Goal: Task Accomplishment & Management: Complete application form

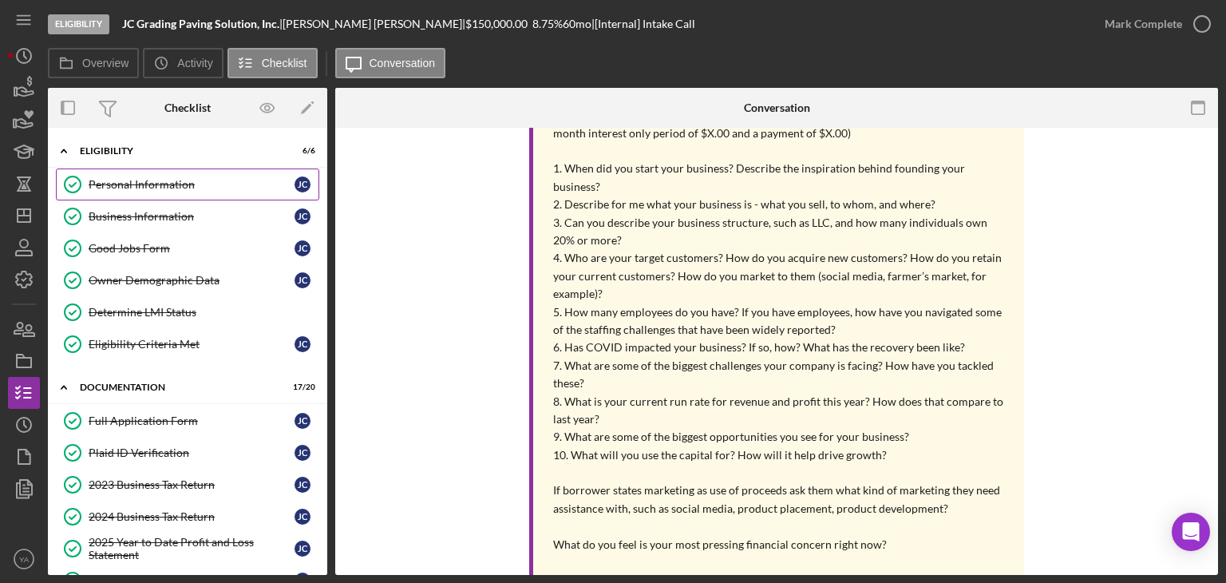
click at [156, 188] on div "Personal Information" at bounding box center [192, 184] width 206 height 13
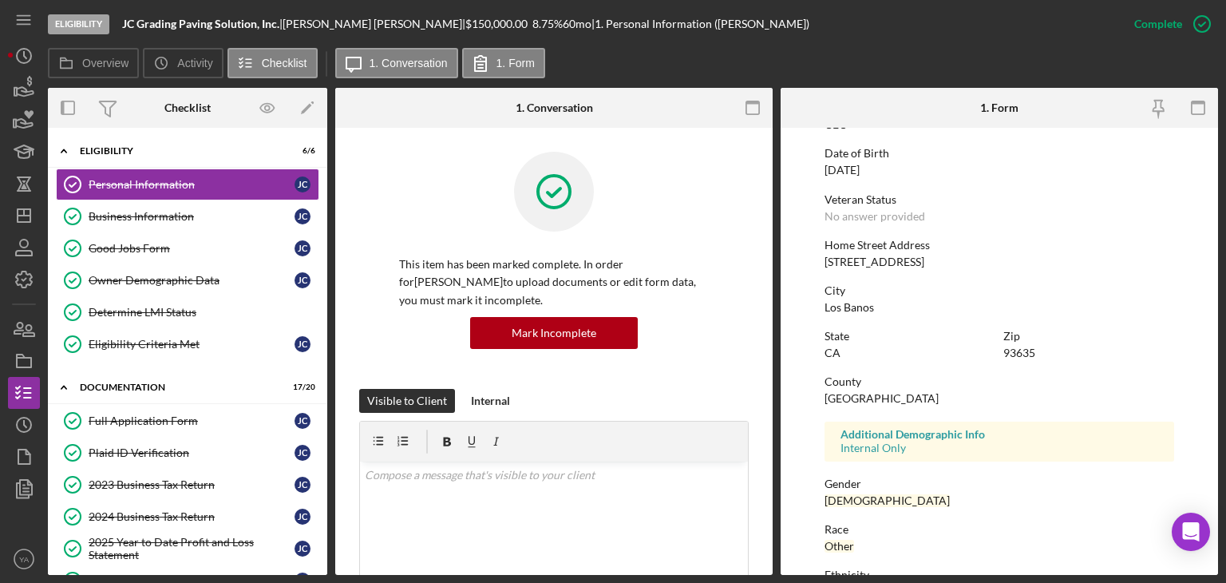
scroll to position [298, 0]
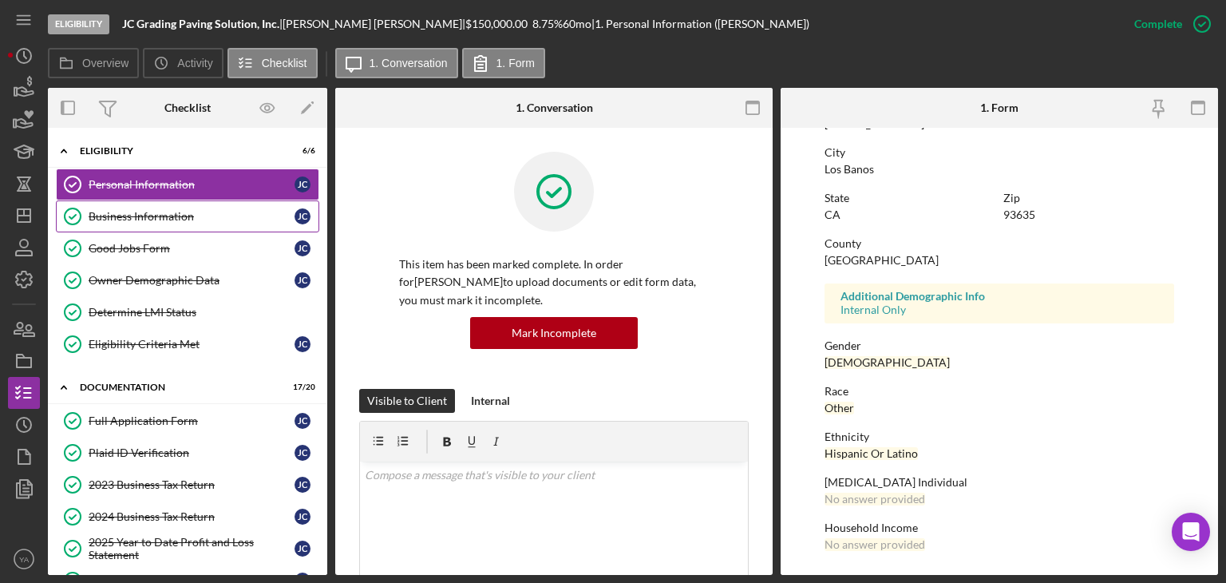
click at [128, 224] on link "Business Information Business Information [PERSON_NAME]" at bounding box center [187, 216] width 263 height 32
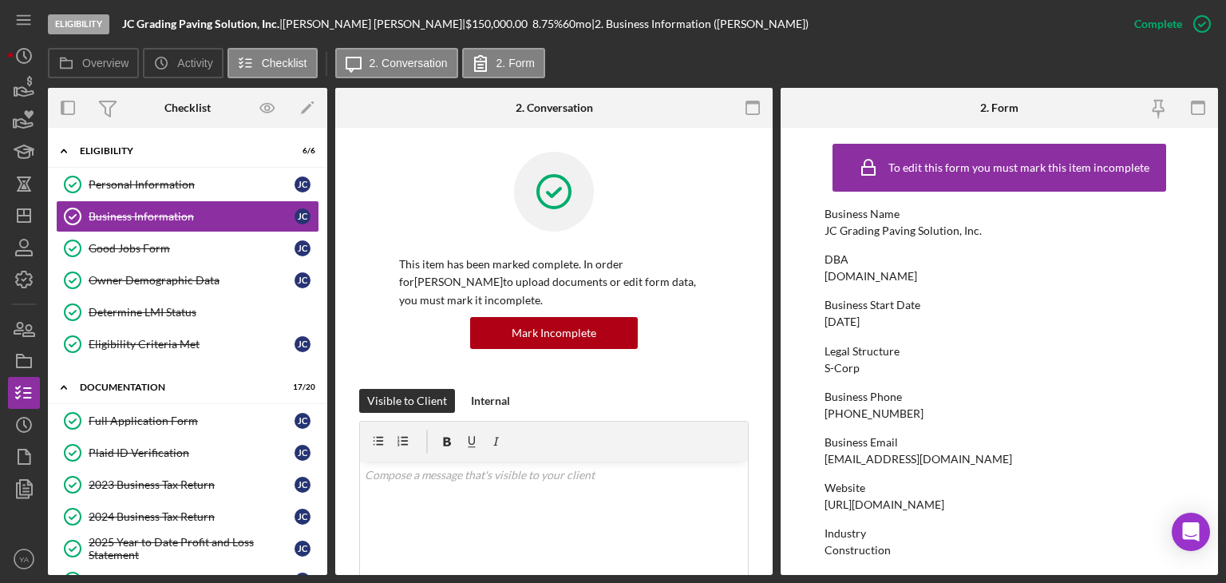
drag, startPoint x: 829, startPoint y: 279, endPoint x: 944, endPoint y: 281, distance: 115.0
click at [917, 281] on div "[DOMAIN_NAME]" at bounding box center [871, 276] width 93 height 13
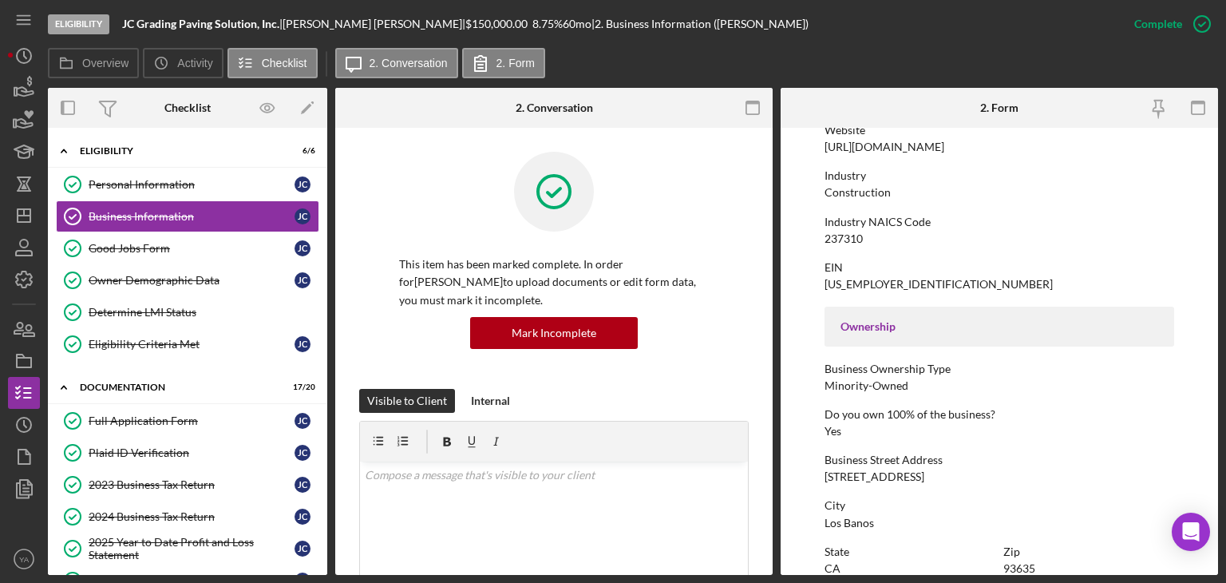
scroll to position [479, 0]
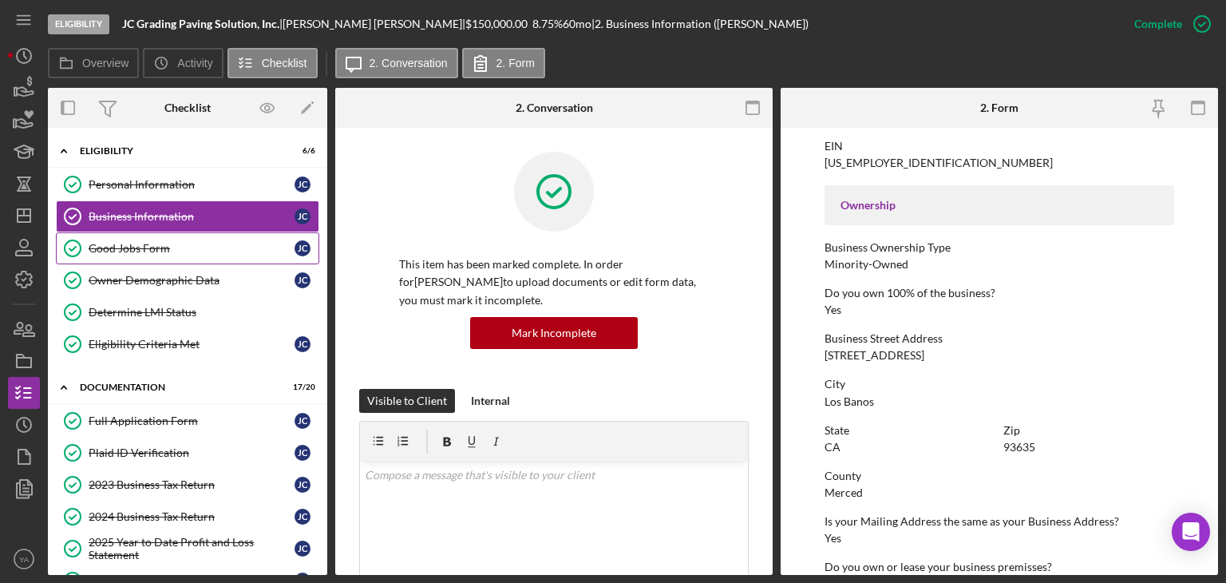
click at [157, 248] on div "Good Jobs Form" at bounding box center [192, 248] width 206 height 13
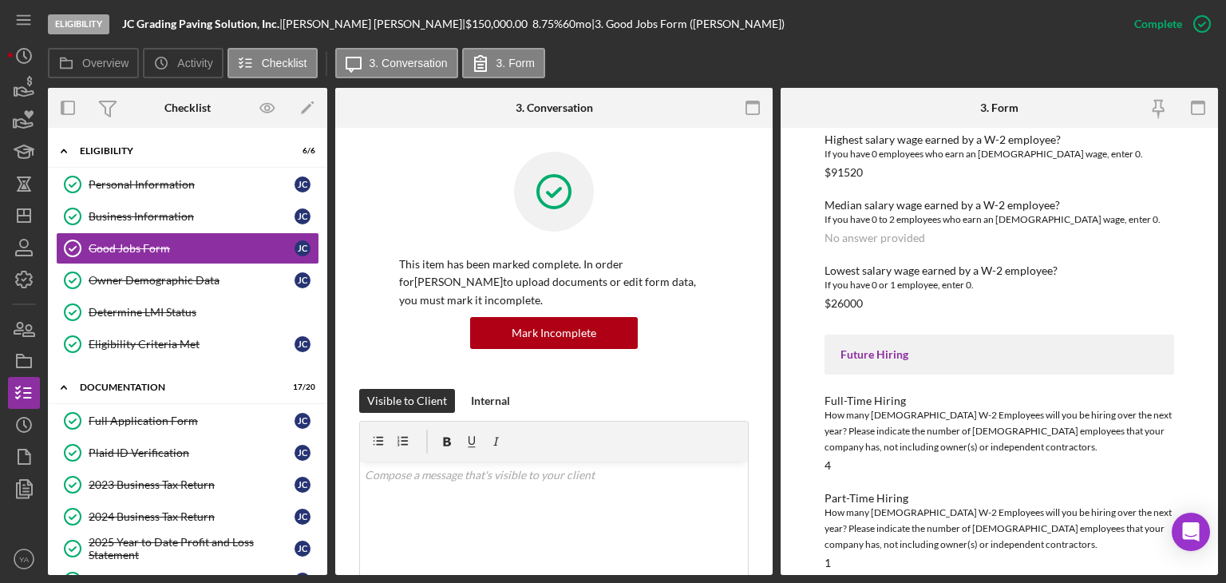
scroll to position [2276, 0]
click at [223, 274] on div "Owner Demographic Data" at bounding box center [192, 280] width 206 height 13
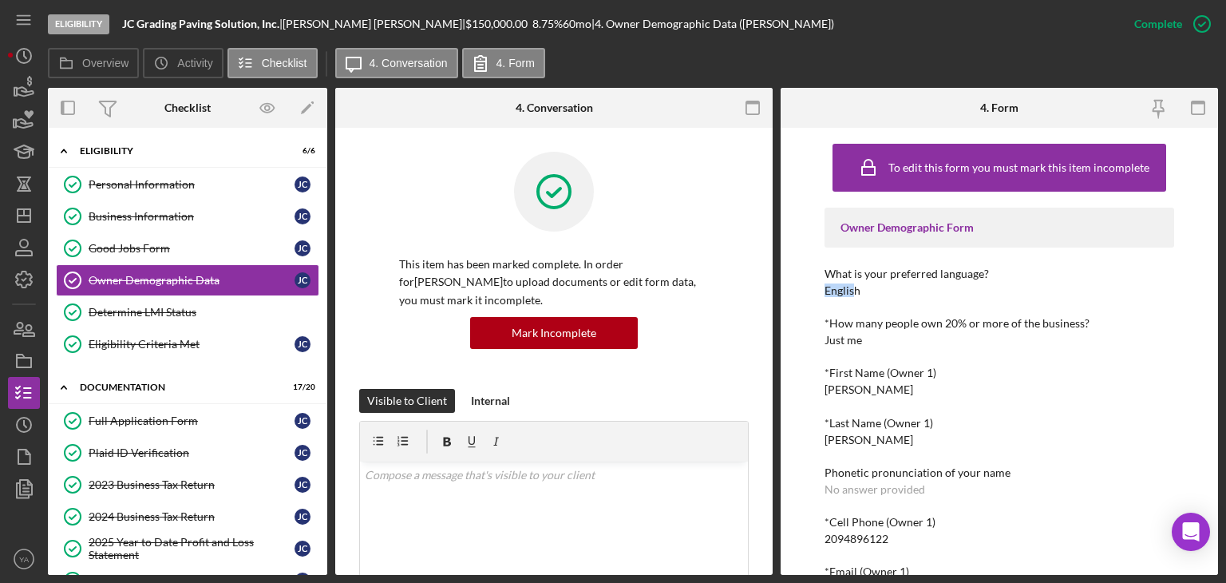
drag, startPoint x: 821, startPoint y: 282, endPoint x: 856, endPoint y: 280, distance: 35.2
click at [856, 280] on div "To edit this form you must mark this item incomplete Owner Demographic Form Wha…" at bounding box center [999, 351] width 437 height 447
click at [856, 284] on div "English" at bounding box center [843, 290] width 36 height 13
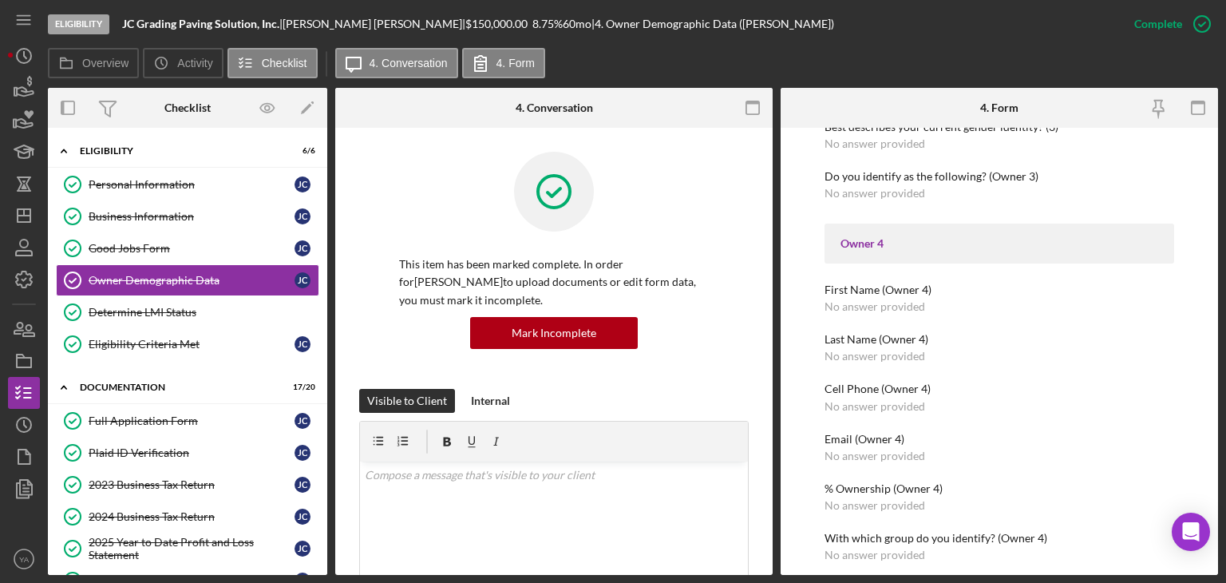
scroll to position [2155, 0]
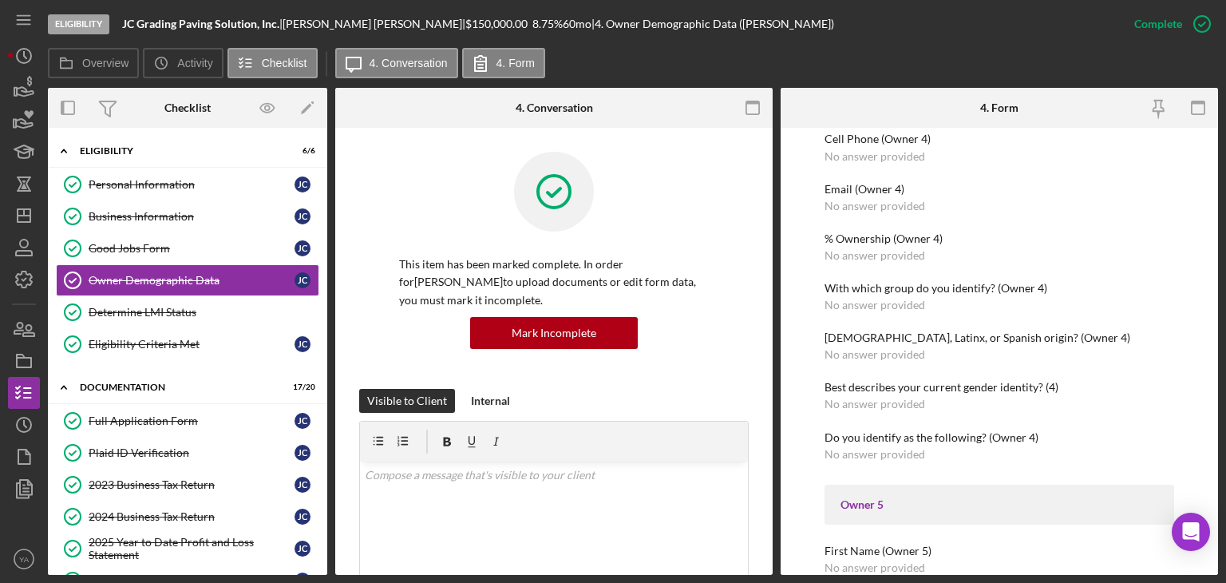
click at [28, 211] on icon "Icon/Dashboard" at bounding box center [24, 216] width 40 height 40
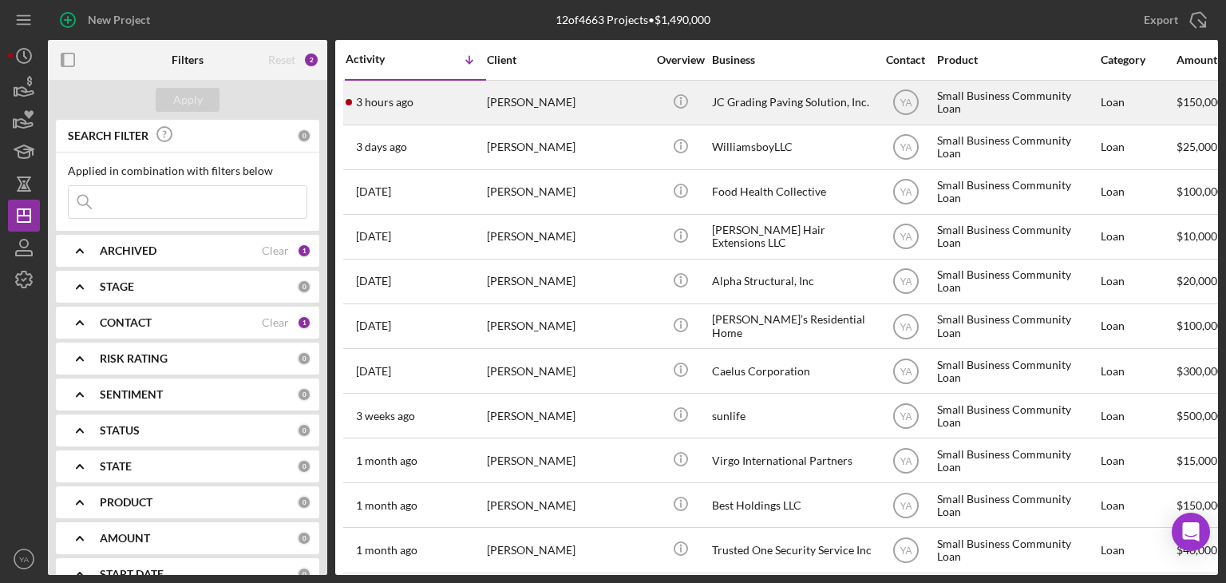
click at [777, 106] on div "JC Grading Paving Solution, Inc." at bounding box center [792, 102] width 160 height 42
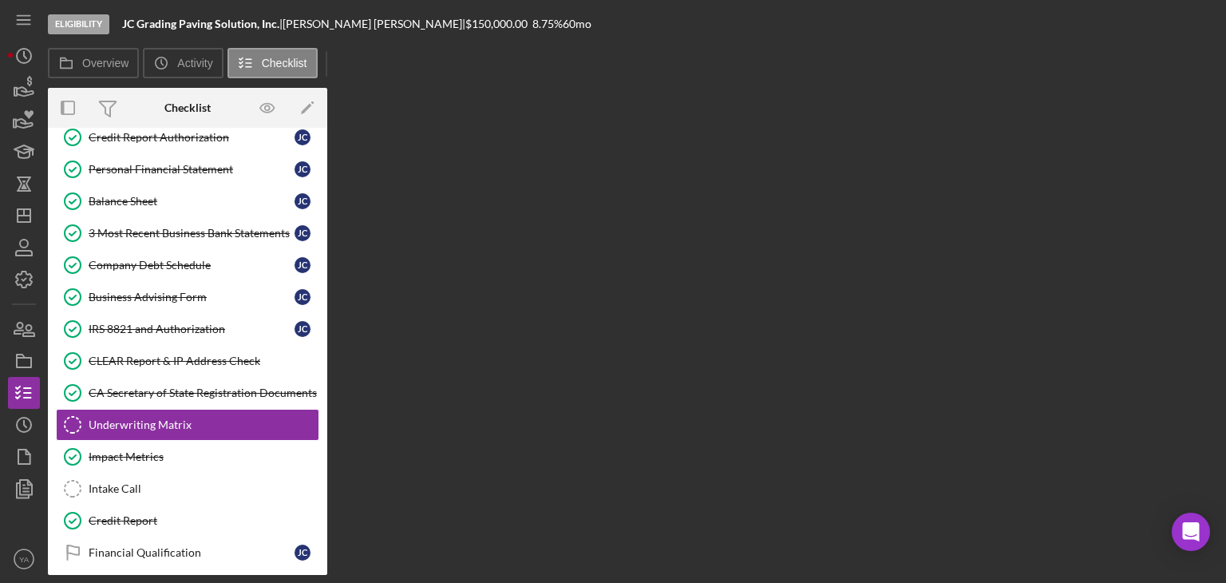
scroll to position [342, 0]
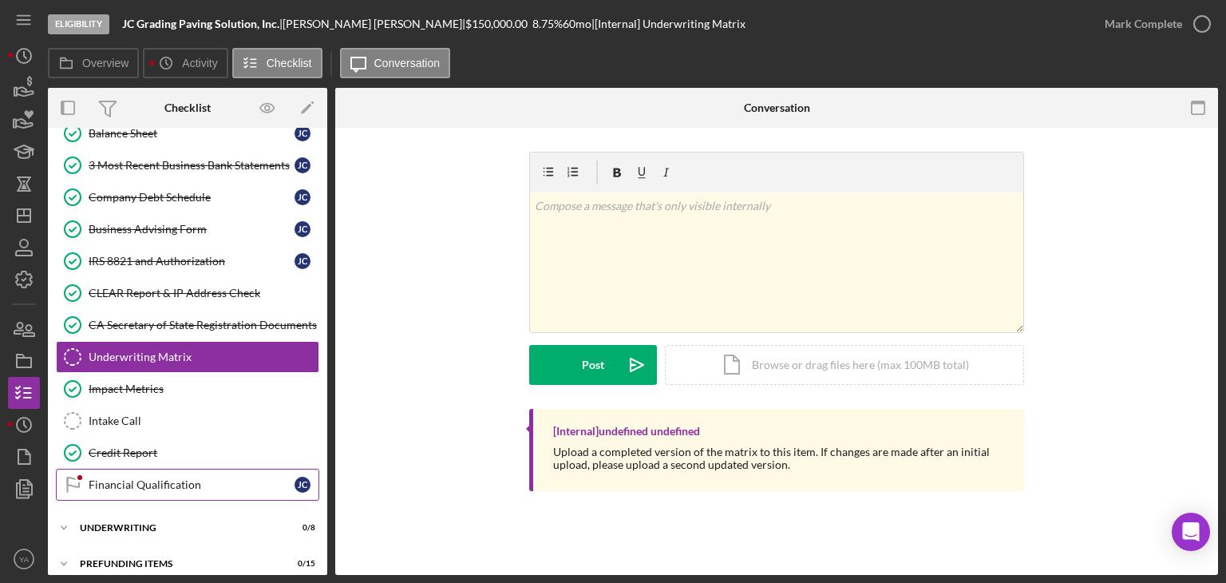
click at [156, 478] on div "Financial Qualification" at bounding box center [192, 484] width 206 height 13
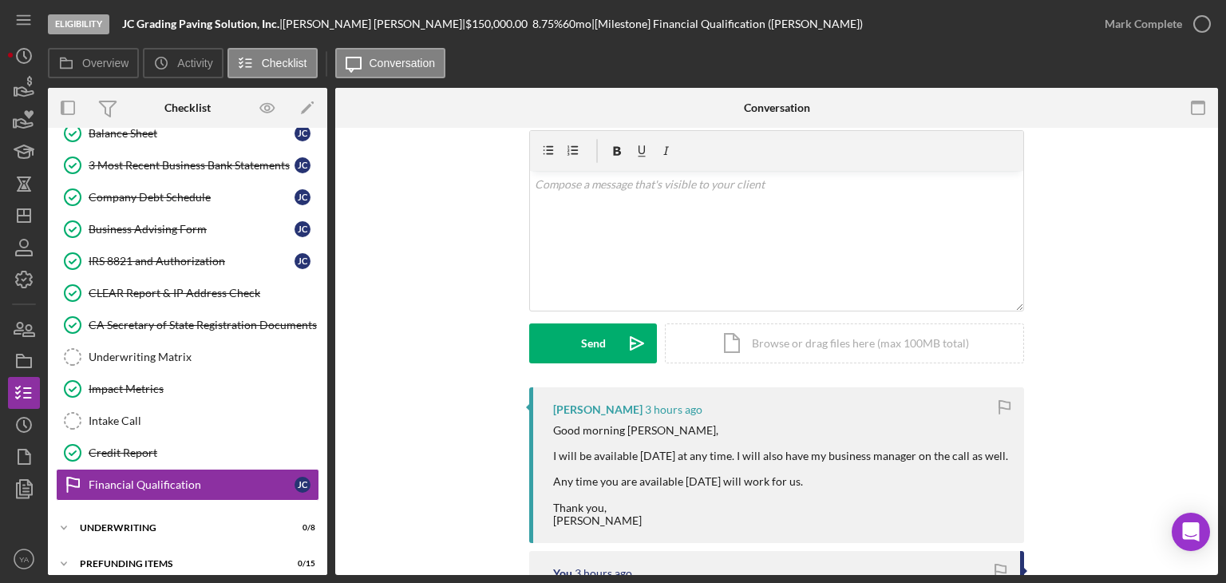
scroll to position [160, 0]
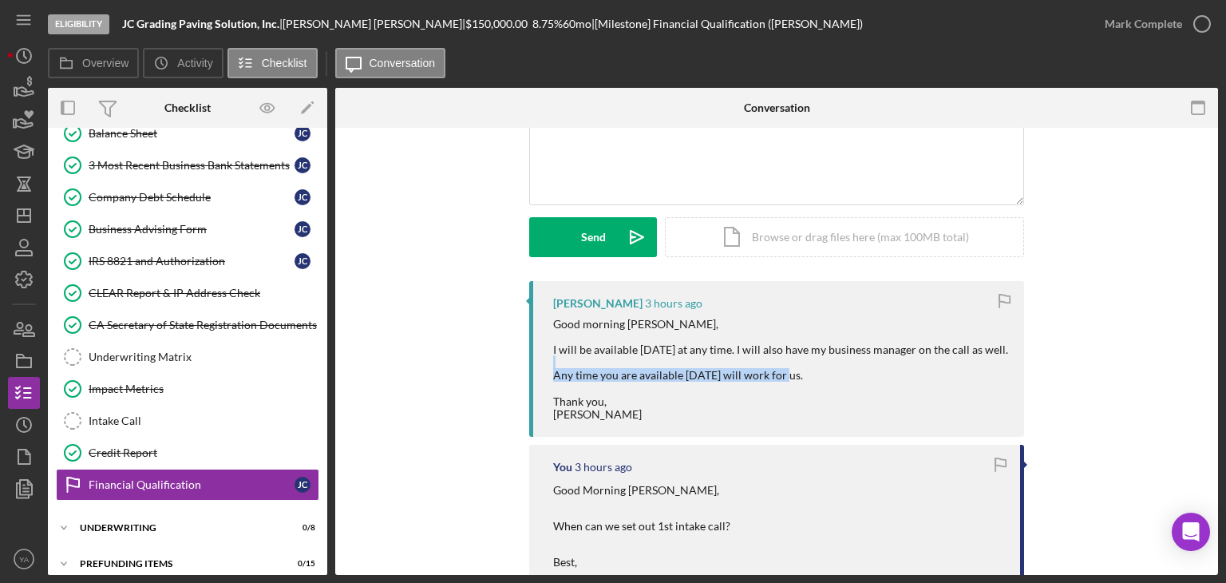
drag, startPoint x: 583, startPoint y: 392, endPoint x: 705, endPoint y: 394, distance: 122.1
click at [705, 394] on div "Good morning [PERSON_NAME], I will be available [DATE] at any time. I will also…" at bounding box center [780, 369] width 455 height 103
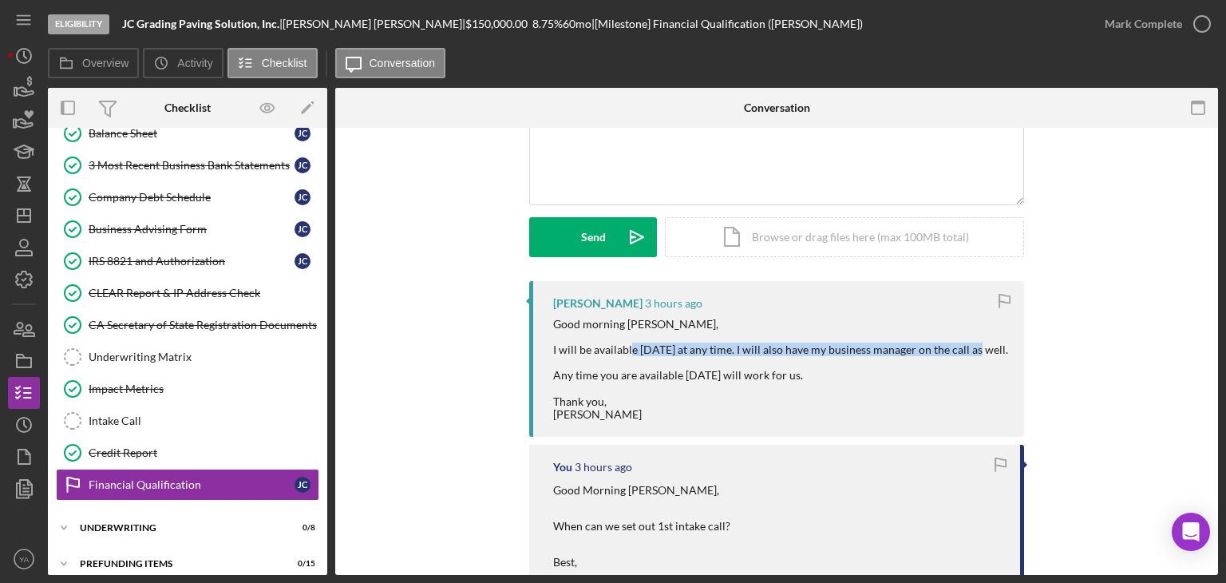
drag, startPoint x: 676, startPoint y: 349, endPoint x: 778, endPoint y: 352, distance: 102.2
click at [784, 353] on div "Good morning [PERSON_NAME], I will be available [DATE] at any time. I will also…" at bounding box center [780, 369] width 455 height 103
click at [766, 350] on div "Good morning [PERSON_NAME], I will be available [DATE] at any time. I will also…" at bounding box center [780, 369] width 455 height 103
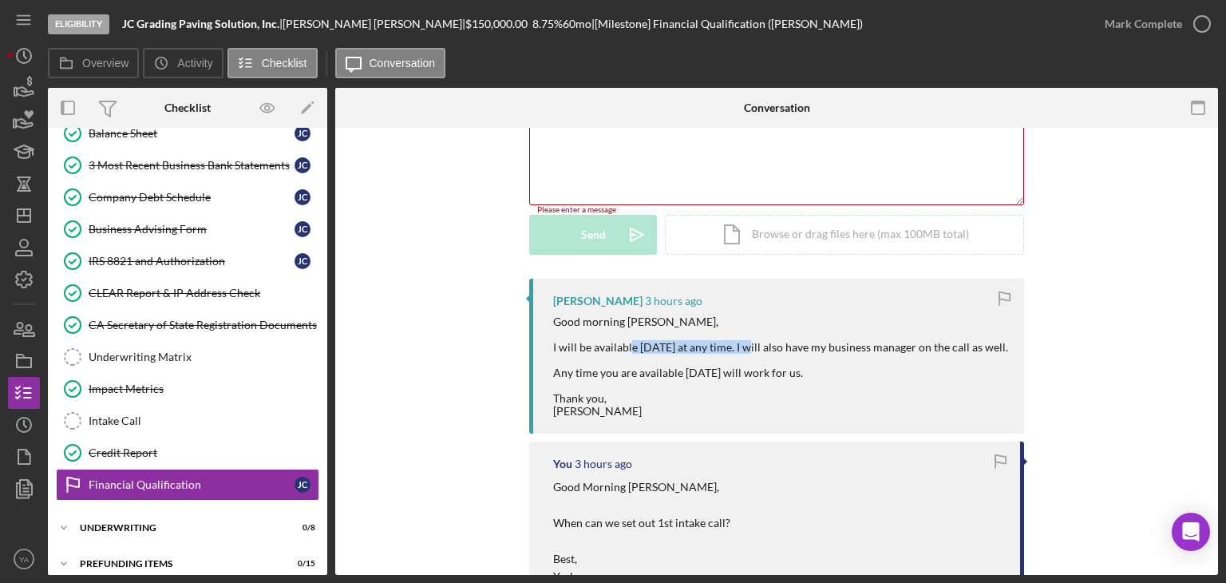
click at [728, 346] on div "Good morning [PERSON_NAME], I will be available [DATE] at any time. I will also…" at bounding box center [780, 366] width 455 height 103
drag, startPoint x: 568, startPoint y: 396, endPoint x: 691, endPoint y: 395, distance: 123.7
click at [691, 395] on div "Good morning [PERSON_NAME], I will be available [DATE] at any time. I will also…" at bounding box center [780, 366] width 455 height 103
click at [659, 382] on div "Good morning [PERSON_NAME], I will be available [DATE] at any time. I will also…" at bounding box center [780, 366] width 455 height 103
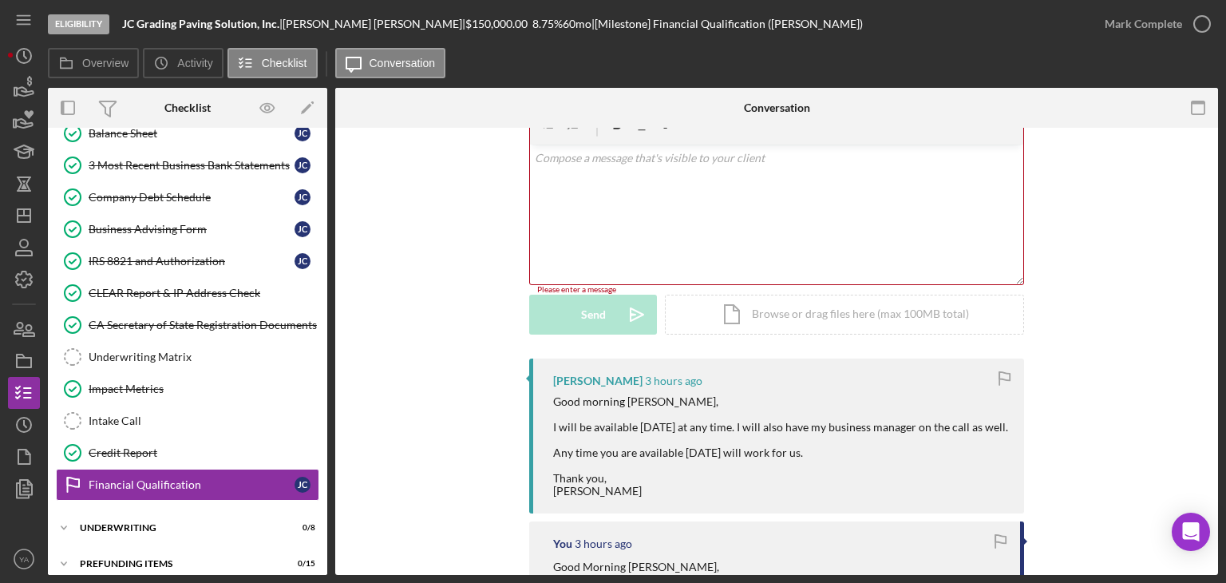
click at [662, 192] on div "v Color teal Color pink Remove color Add row above Add row below Add column bef…" at bounding box center [776, 214] width 493 height 140
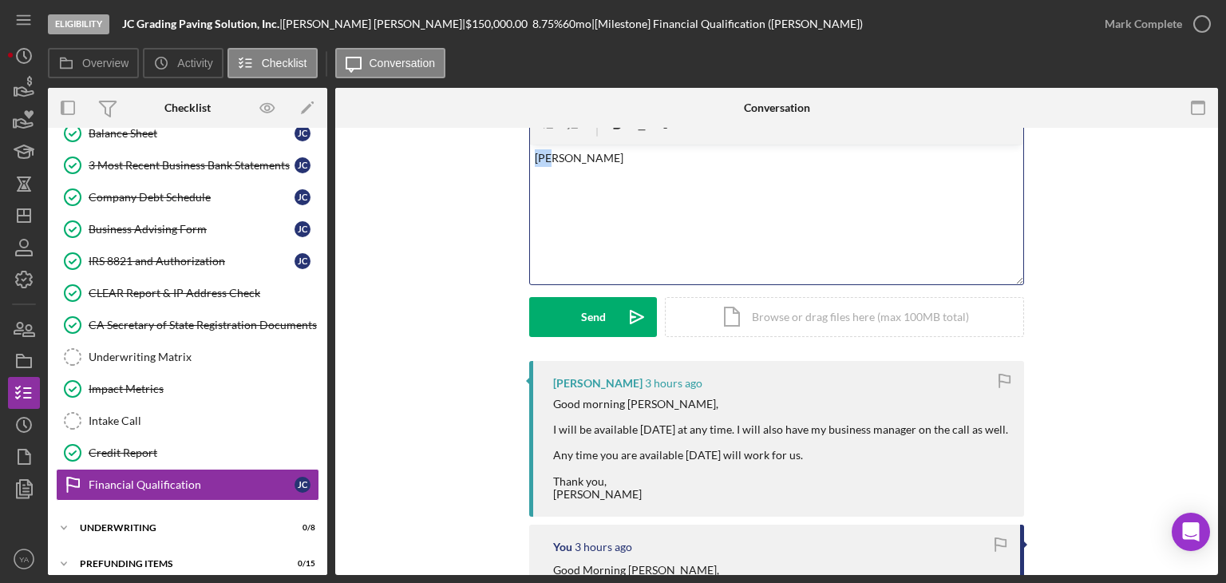
drag, startPoint x: 591, startPoint y: 171, endPoint x: 508, endPoint y: 176, distance: 83.2
click at [508, 176] on div "Visible to Client Internal v Color teal Color pink Remove color Add row above A…" at bounding box center [776, 216] width 835 height 289
drag, startPoint x: 681, startPoint y: 178, endPoint x: 508, endPoint y: 184, distance: 172.5
click at [508, 184] on div "Visible to Client Internal v Color teal Color pink Remove color Add row above A…" at bounding box center [776, 216] width 835 height 289
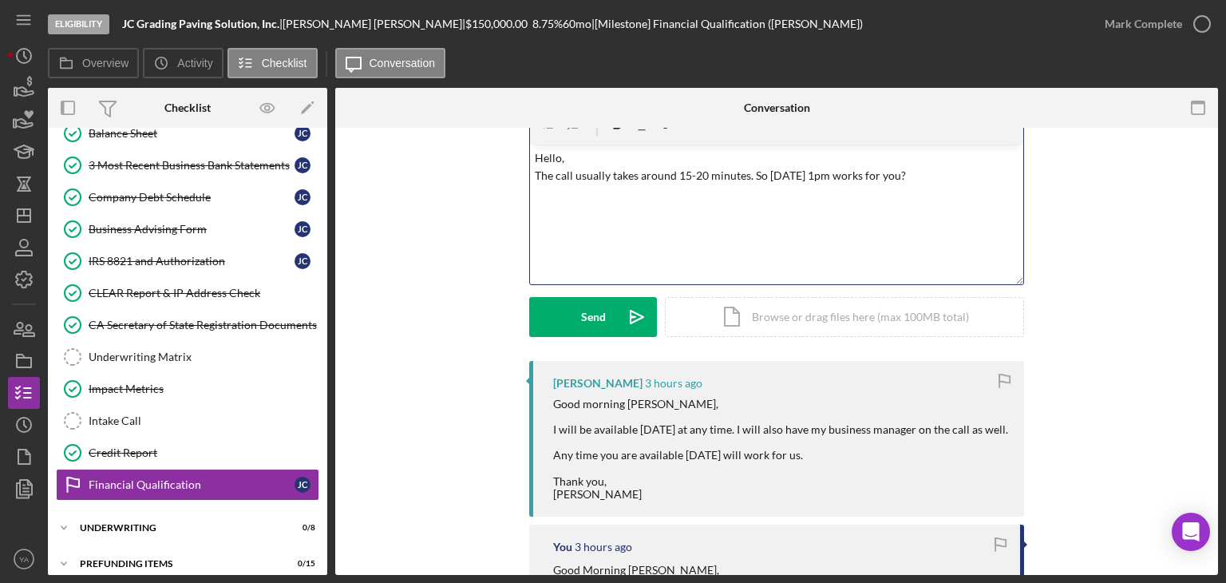
click at [572, 164] on p "Hello, The call usually takes around 15-20 minutes. So [DATE] 1pm works for you?" at bounding box center [777, 167] width 485 height 36
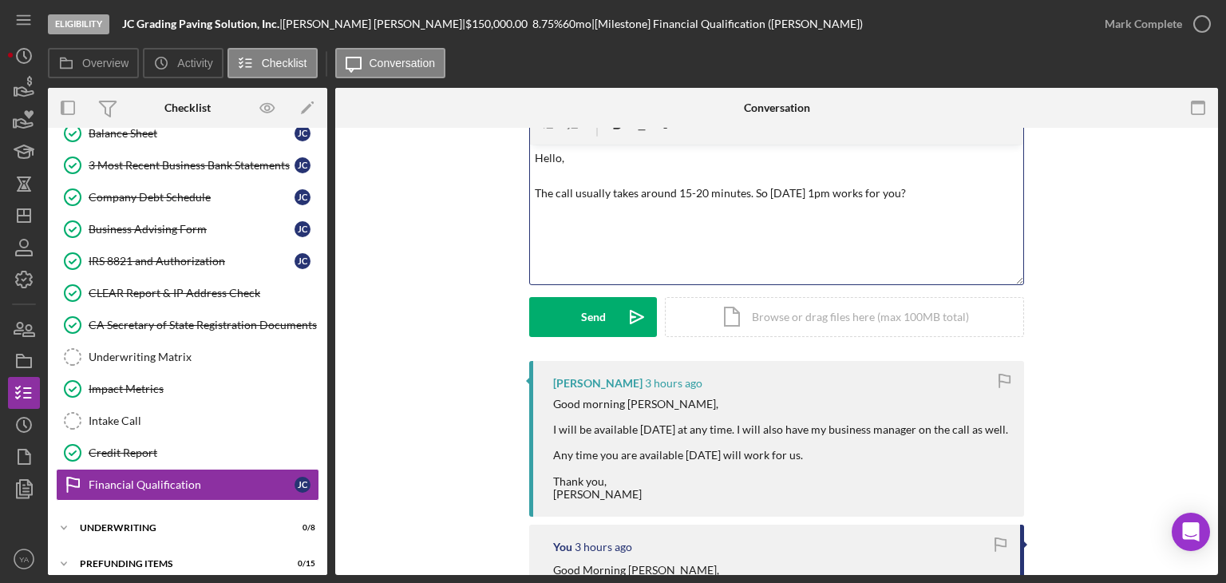
click at [971, 199] on p "Hello, The call usually takes around 15-20 minutes. So [DATE] 1pm works for you?" at bounding box center [777, 175] width 485 height 53
click at [823, 199] on p "Hello, The call usually takes around 15-20 minutes. So [DATE] 1pm works for you?" at bounding box center [777, 185] width 485 height 72
click at [837, 189] on p "Hello, The call usually takes around 15-20 minutes. So [DATE] 1pm works for you?" at bounding box center [777, 185] width 485 height 72
click at [955, 208] on p "Hello, The call usually takes around 15-20 minutes. So [DATE] 1pm(PST) works fo…" at bounding box center [777, 185] width 485 height 72
click at [550, 179] on p "Hello, The call usually takes around 15-20 minutes. So [DATE] 1pm(PST) works fo…" at bounding box center [777, 185] width 485 height 72
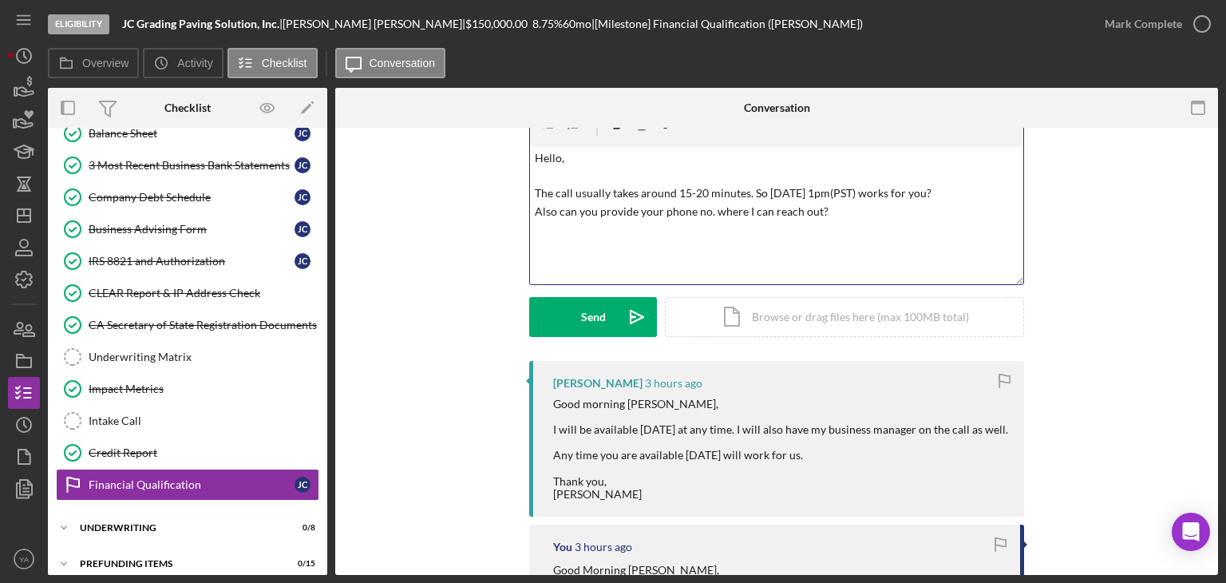
click at [875, 208] on p "Hello, The call usually takes around 15-20 minutes. So [DATE] 1pm(PST) works fo…" at bounding box center [777, 185] width 485 height 72
click at [952, 191] on p "Hello, The call usually takes around 15-20 minutes. So [DATE] 1pm(PST) works fo…" at bounding box center [777, 185] width 485 height 72
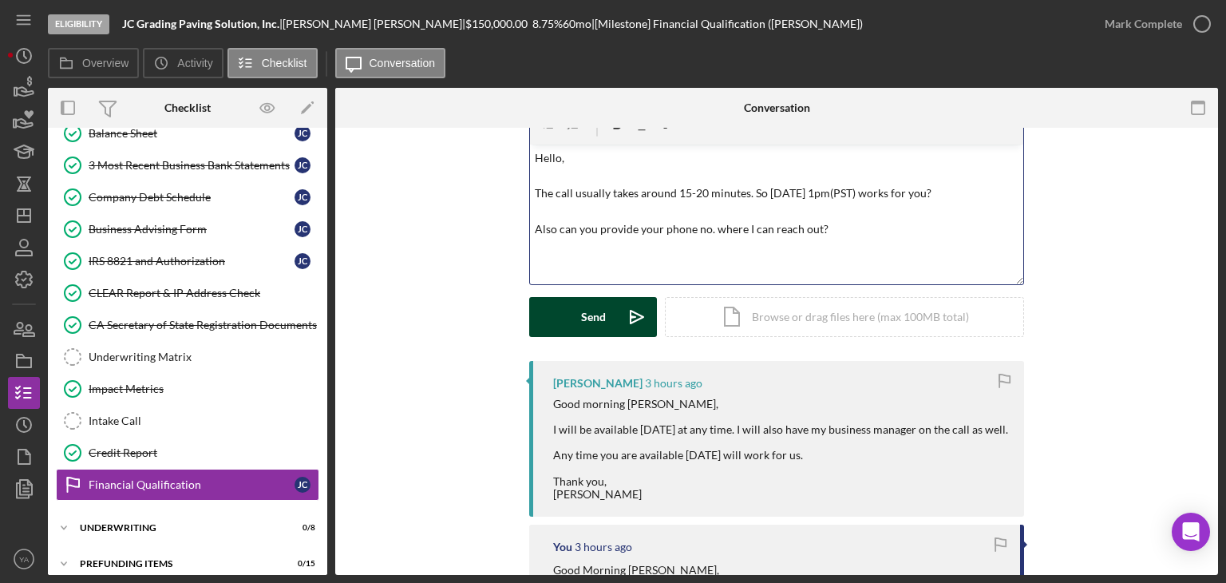
click at [581, 327] on div "Send" at bounding box center [593, 317] width 25 height 40
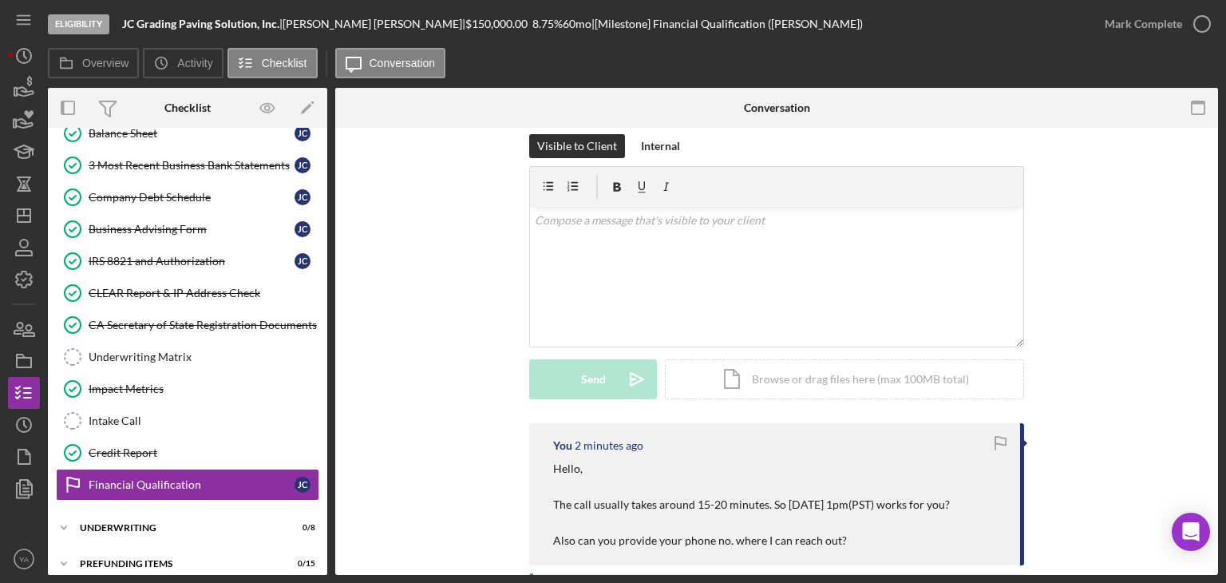
scroll to position [0, 0]
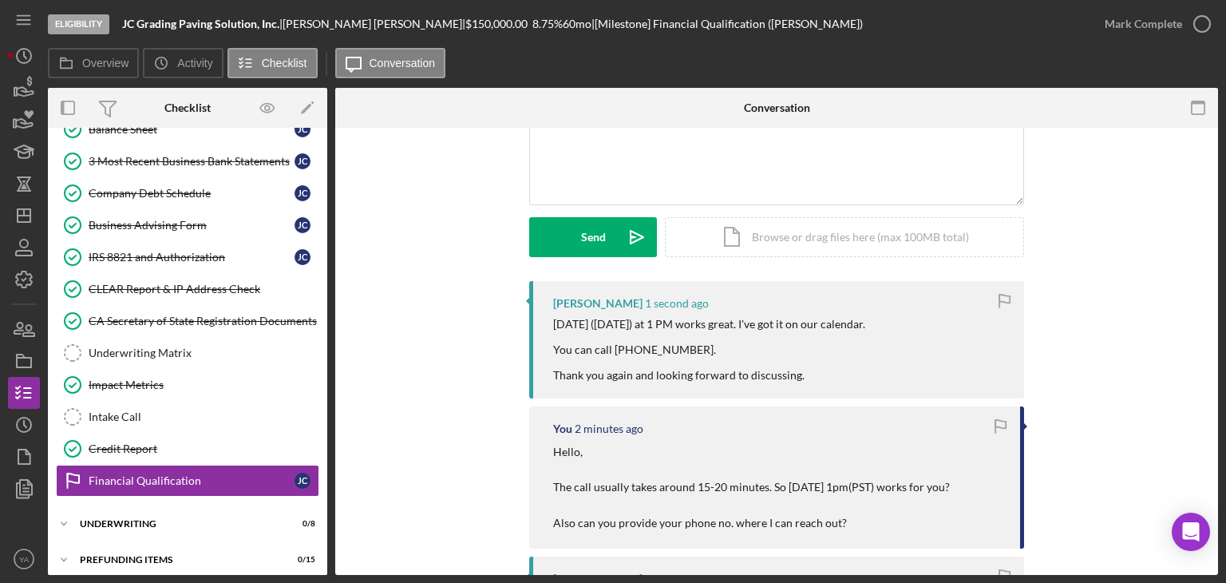
scroll to position [349, 0]
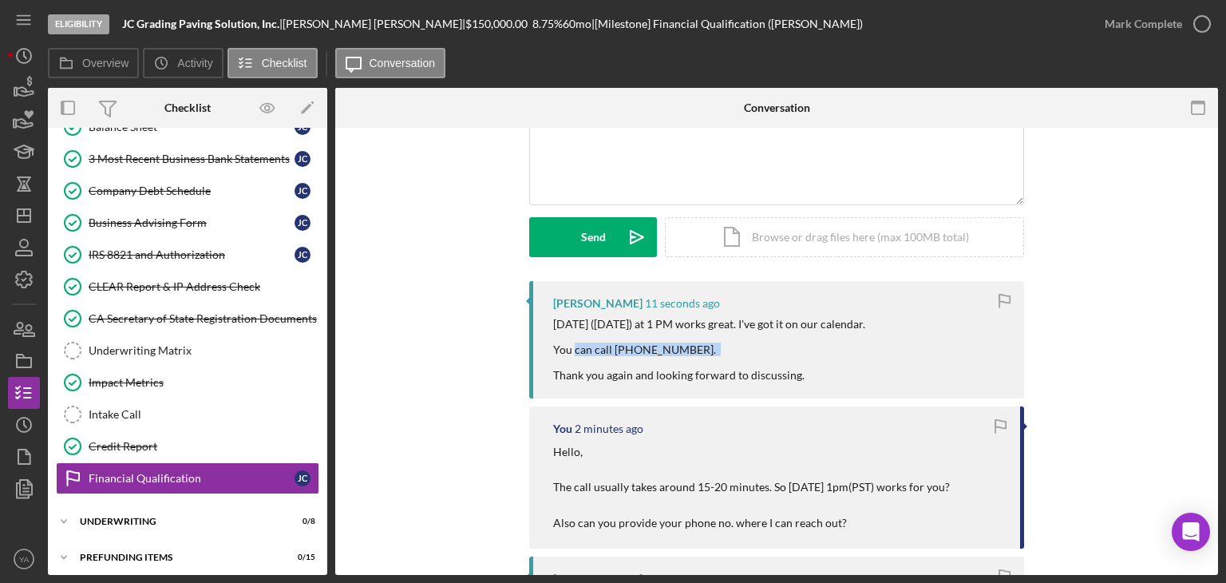
drag, startPoint x: 552, startPoint y: 346, endPoint x: 683, endPoint y: 354, distance: 131.1
click at [683, 354] on div "Tomorrow (08/27/25) at 1 PM works great. I've got it on our calendar. You can c…" at bounding box center [710, 350] width 314 height 64
drag, startPoint x: 662, startPoint y: 391, endPoint x: 683, endPoint y: 385, distance: 21.7
click at [662, 390] on div "Jose Centeno 11 seconds ago Tomorrow (08/27/25) at 1 PM works great. I've got i…" at bounding box center [776, 339] width 495 height 117
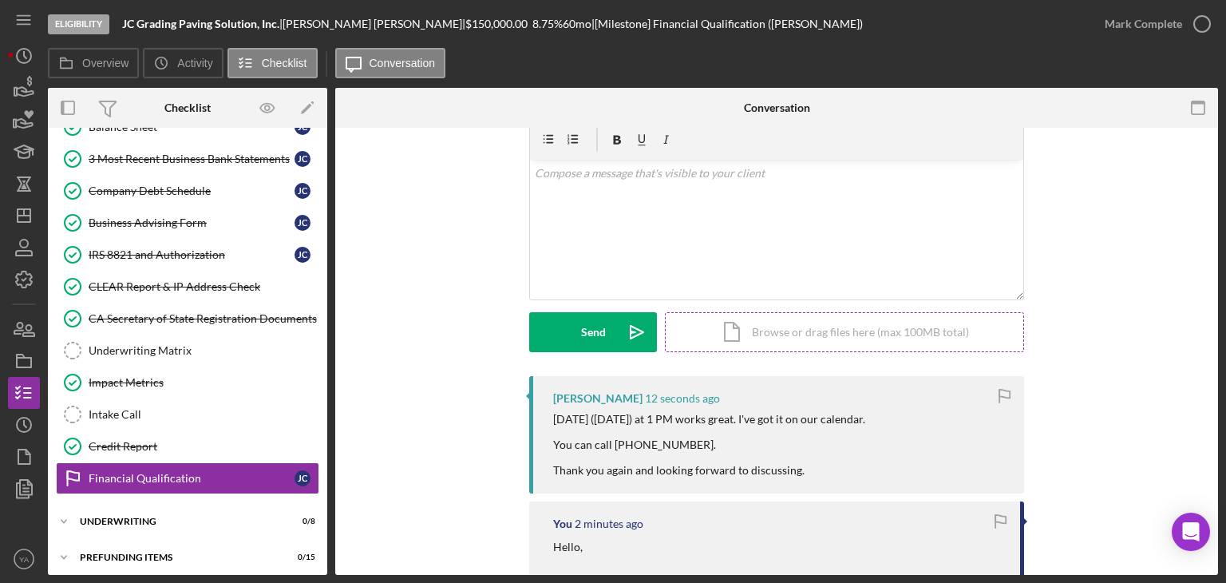
scroll to position [0, 0]
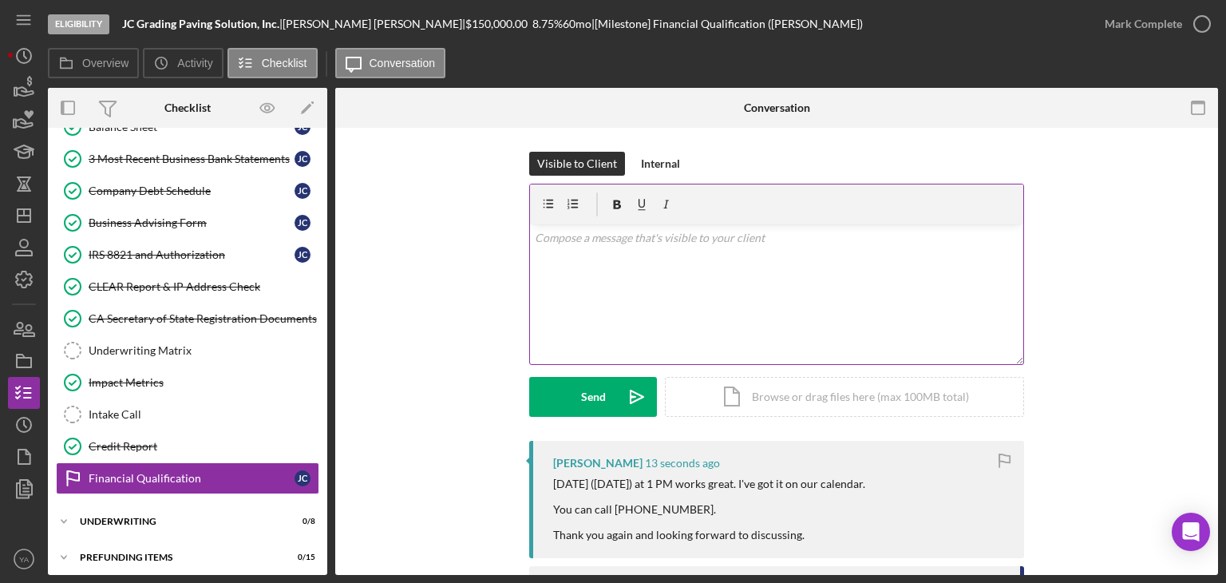
click at [685, 302] on div "v Color teal Color pink Remove color Add row above Add row below Add column bef…" at bounding box center [776, 294] width 493 height 140
click at [619, 241] on p "Thank you so much looking forward to it as well!" at bounding box center [777, 238] width 485 height 18
click at [629, 240] on p "Thank you so much looking forward to it as well!" at bounding box center [777, 238] width 485 height 18
click at [623, 240] on p "Thank you so much looking forward to it as well!" at bounding box center [777, 238] width 485 height 18
click at [682, 310] on div "v Color teal Color pink Remove color Add row above Add row below Add column bef…" at bounding box center [776, 294] width 493 height 140
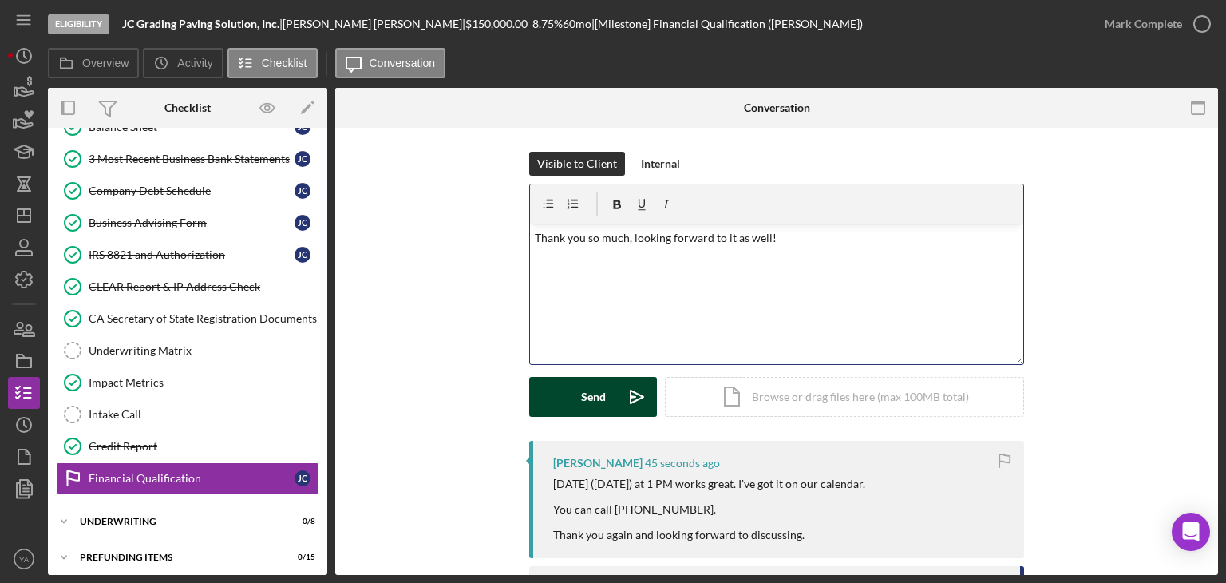
click at [609, 397] on button "Send Icon/icon-invite-send" at bounding box center [593, 397] width 128 height 40
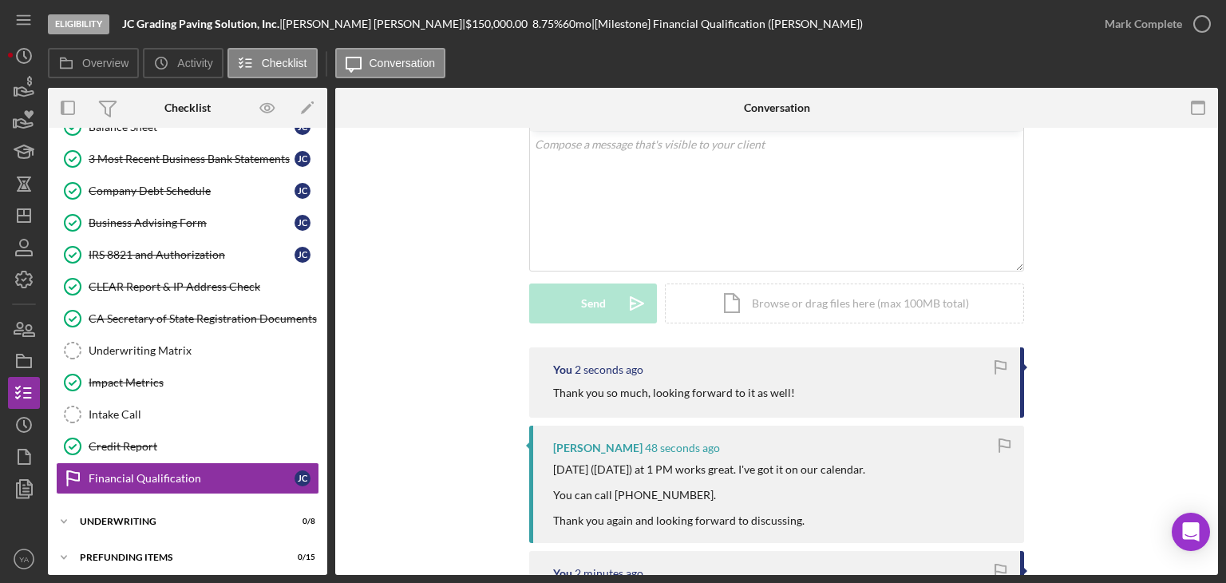
scroll to position [239, 0]
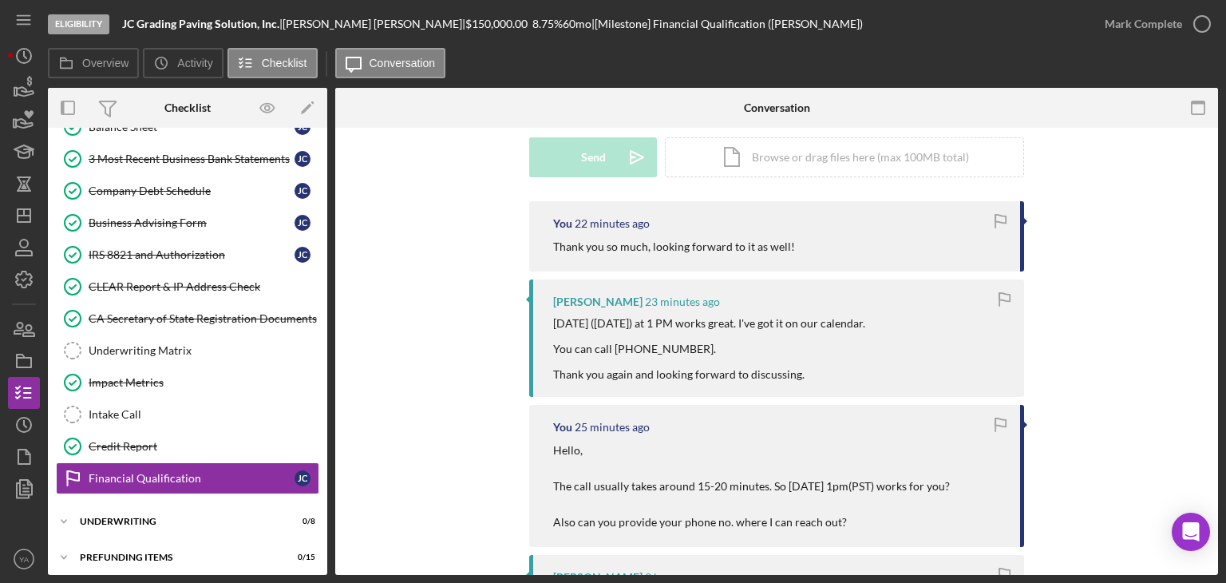
click at [548, 245] on div "You 22 minutes ago Thank you so much, looking forward to it as well!" at bounding box center [776, 236] width 495 height 70
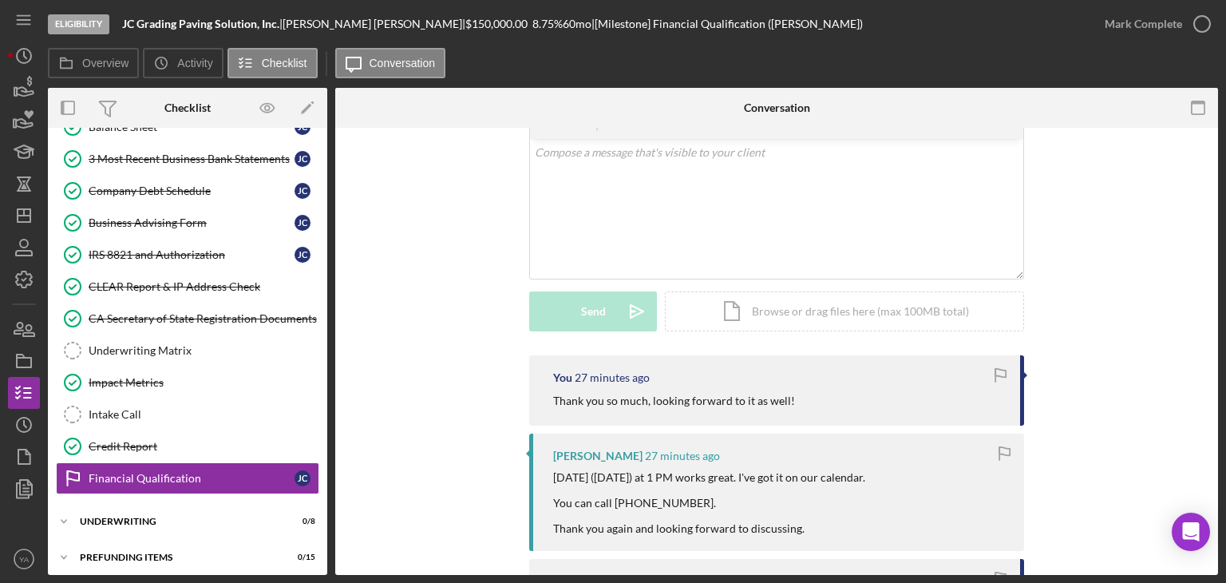
scroll to position [0, 0]
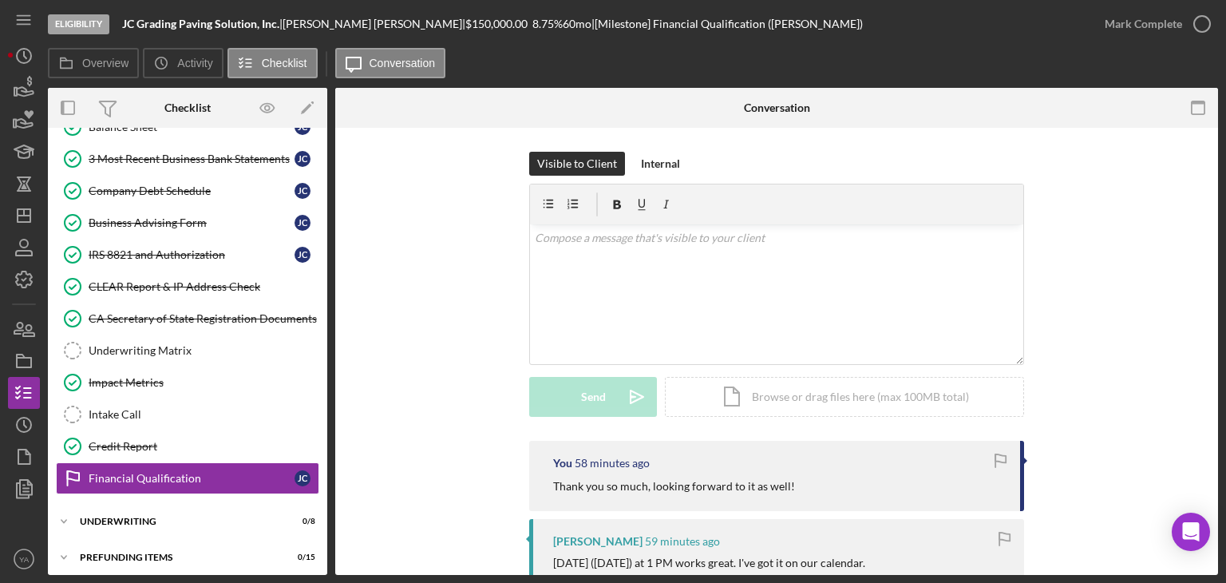
click at [629, 448] on div "You 58 minutes ago Thank you so much, looking forward to it as well!" at bounding box center [776, 476] width 495 height 70
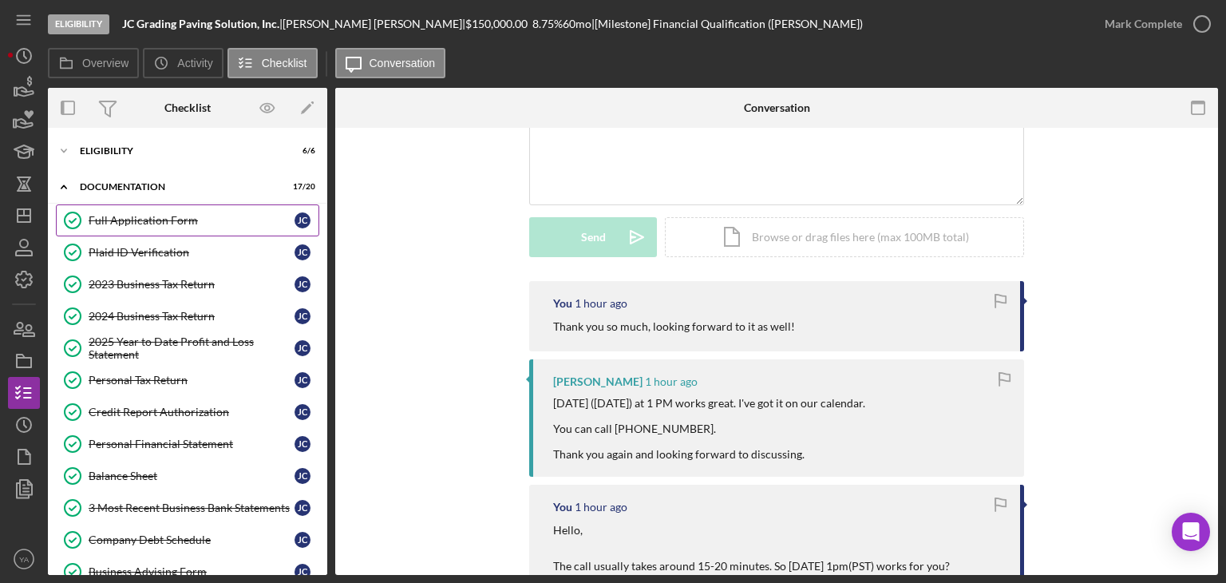
click at [188, 218] on div "Full Application Form" at bounding box center [192, 220] width 206 height 13
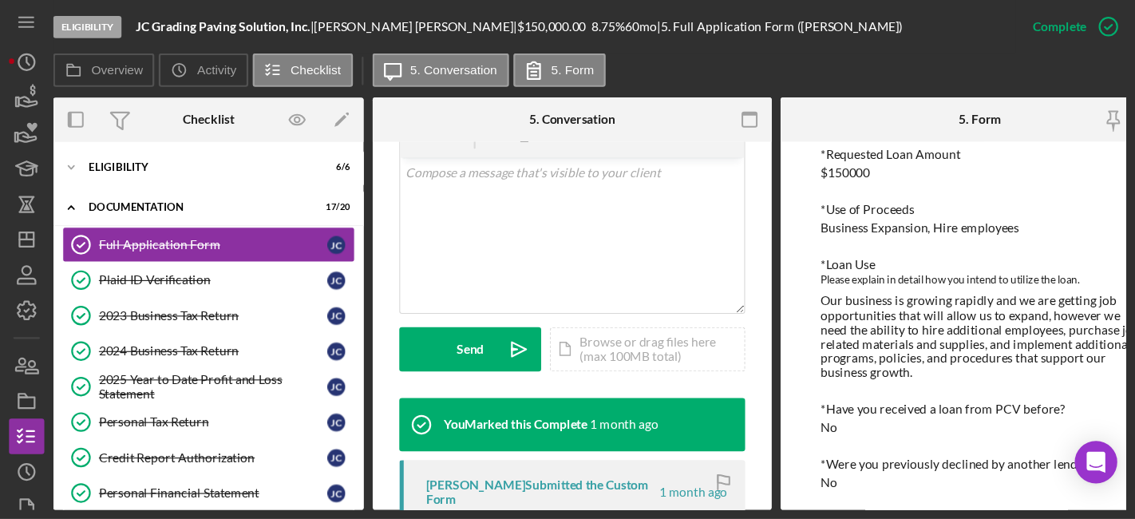
scroll to position [160, 0]
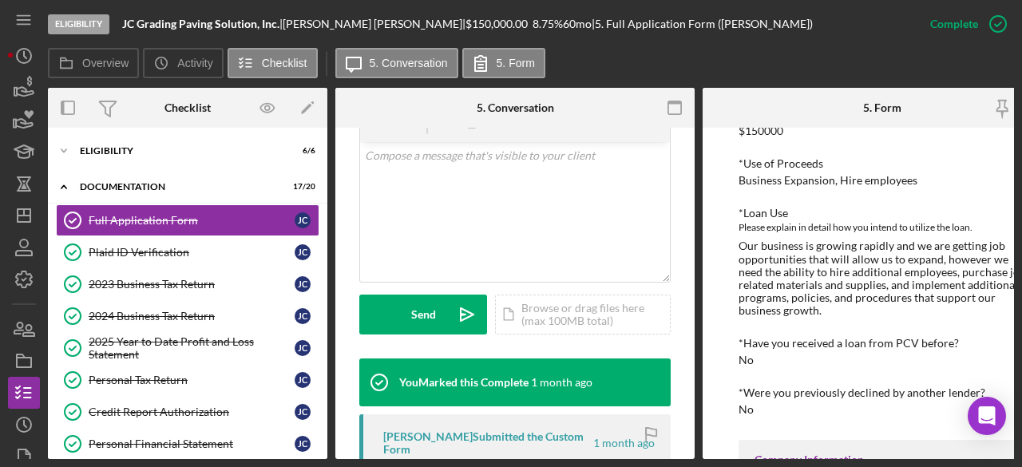
click at [809, 351] on div "*Have you received a loan from PCV before? No" at bounding box center [881, 352] width 287 height 30
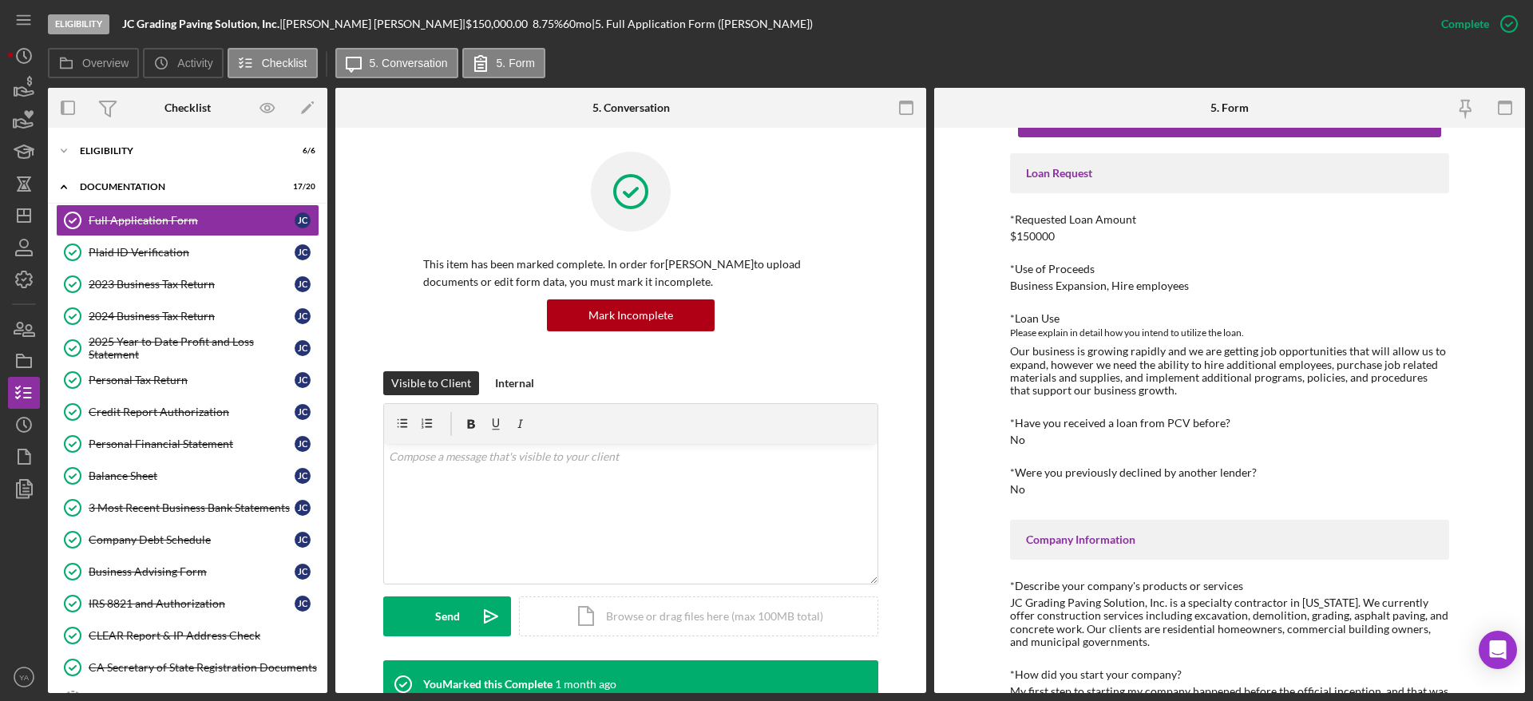
scroll to position [0, 0]
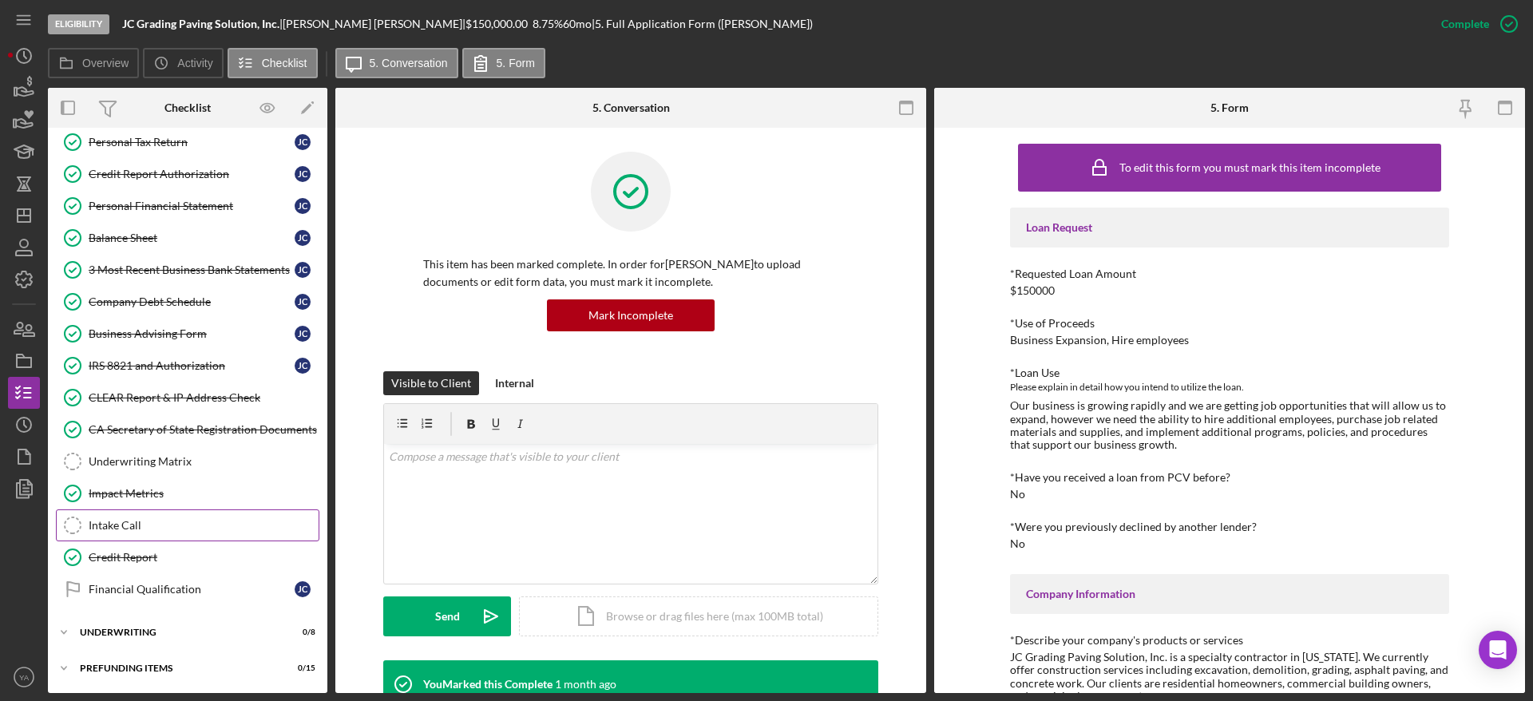
click at [164, 526] on div "Intake Call" at bounding box center [204, 525] width 230 height 13
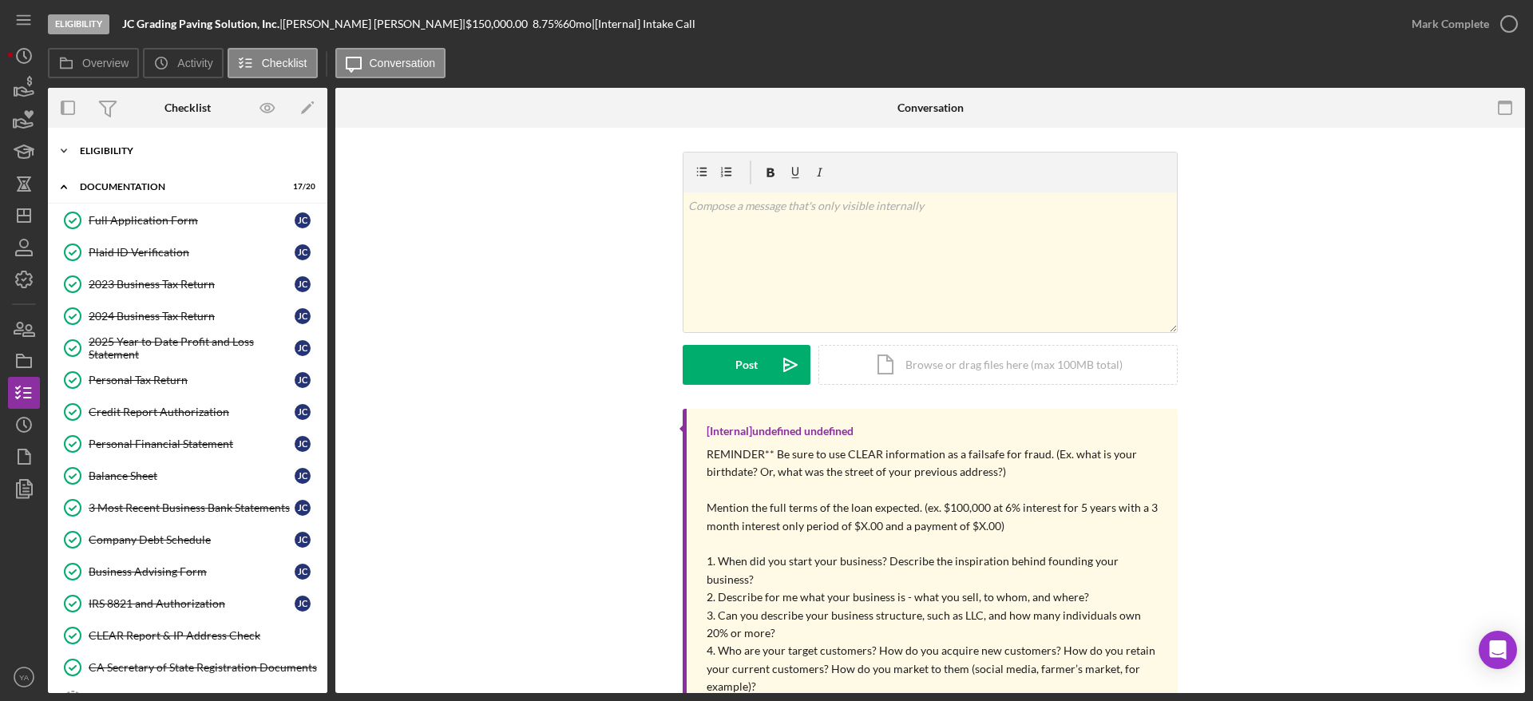
click at [194, 155] on div "Eligibility" at bounding box center [193, 151] width 227 height 10
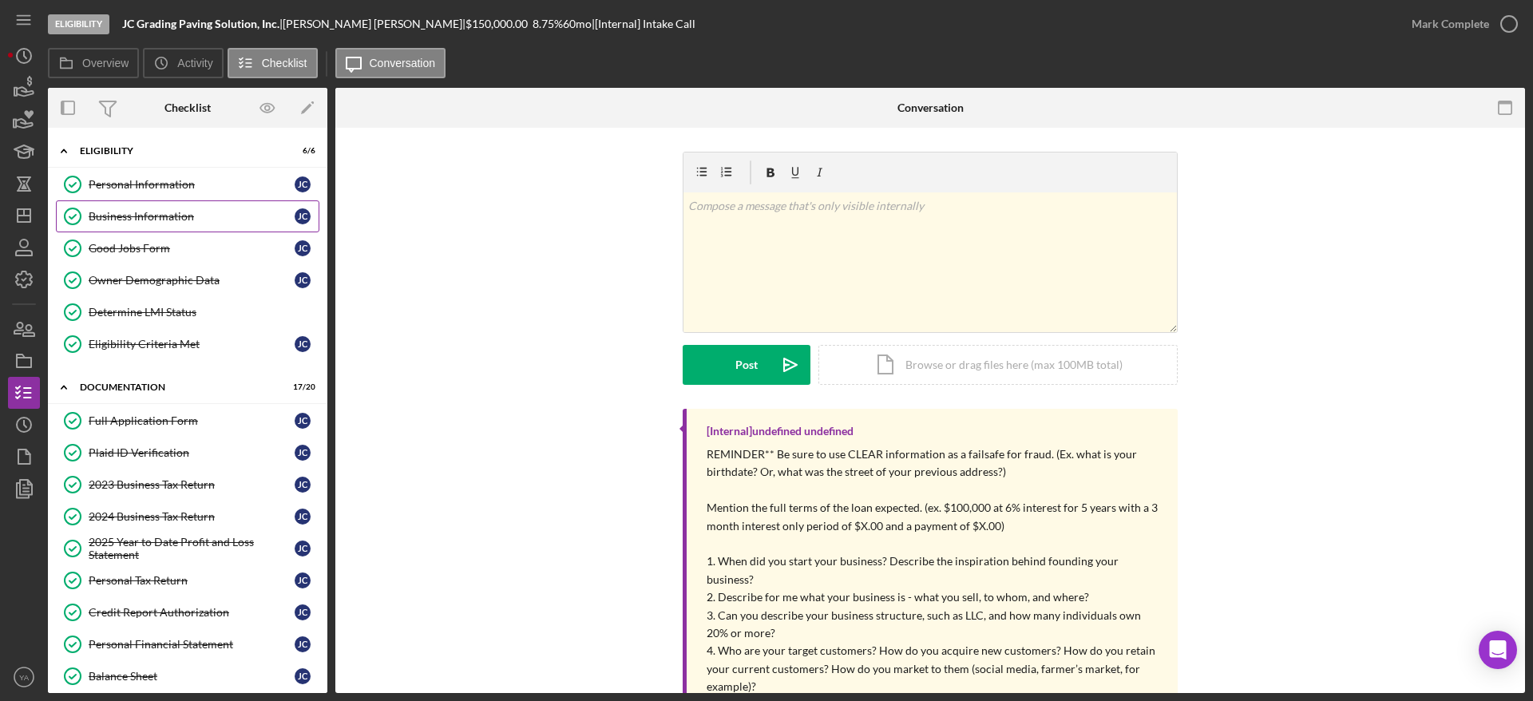
click at [161, 213] on div "Business Information" at bounding box center [192, 216] width 206 height 13
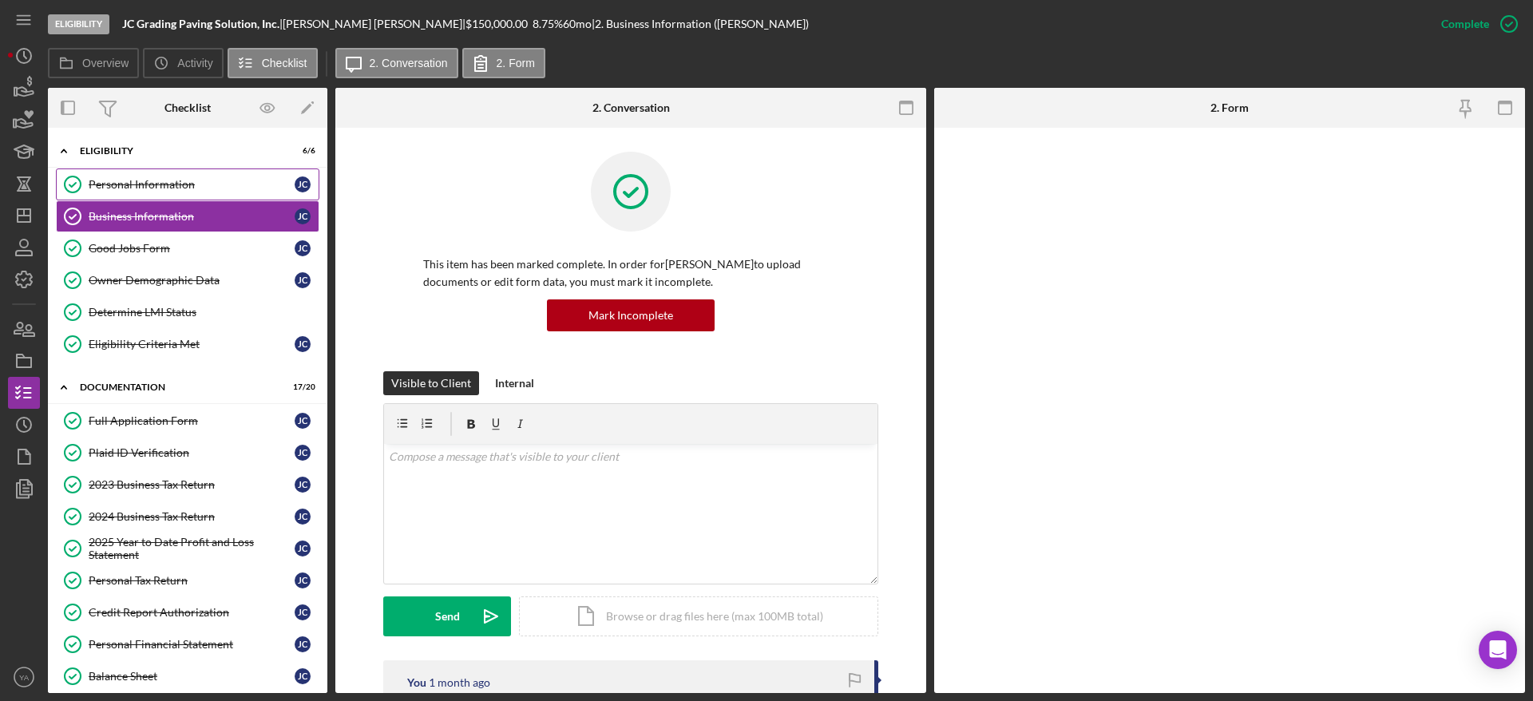
click at [201, 185] on div "Personal Information" at bounding box center [192, 184] width 206 height 13
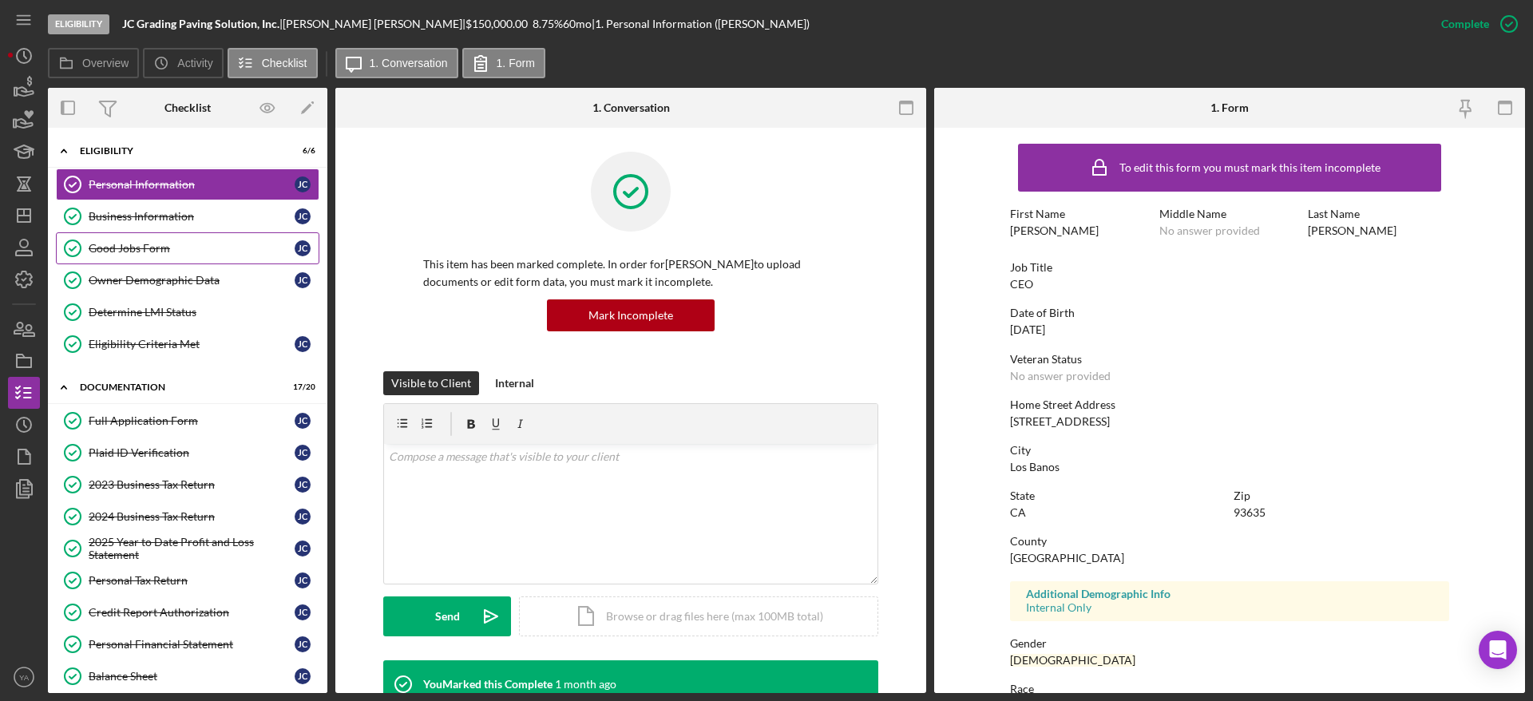
click at [195, 251] on div "Good Jobs Form" at bounding box center [192, 248] width 206 height 13
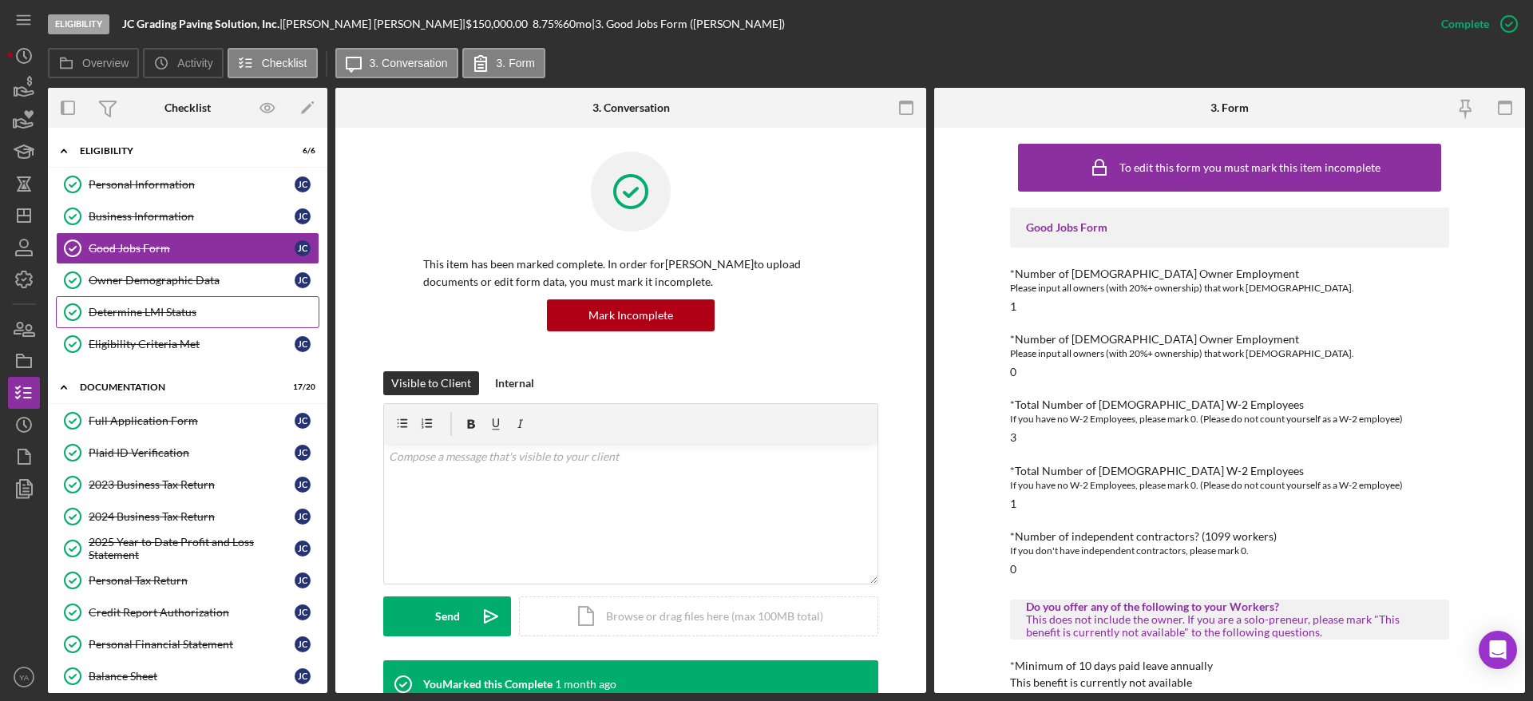
click at [184, 313] on div "Determine LMI Status" at bounding box center [204, 312] width 230 height 13
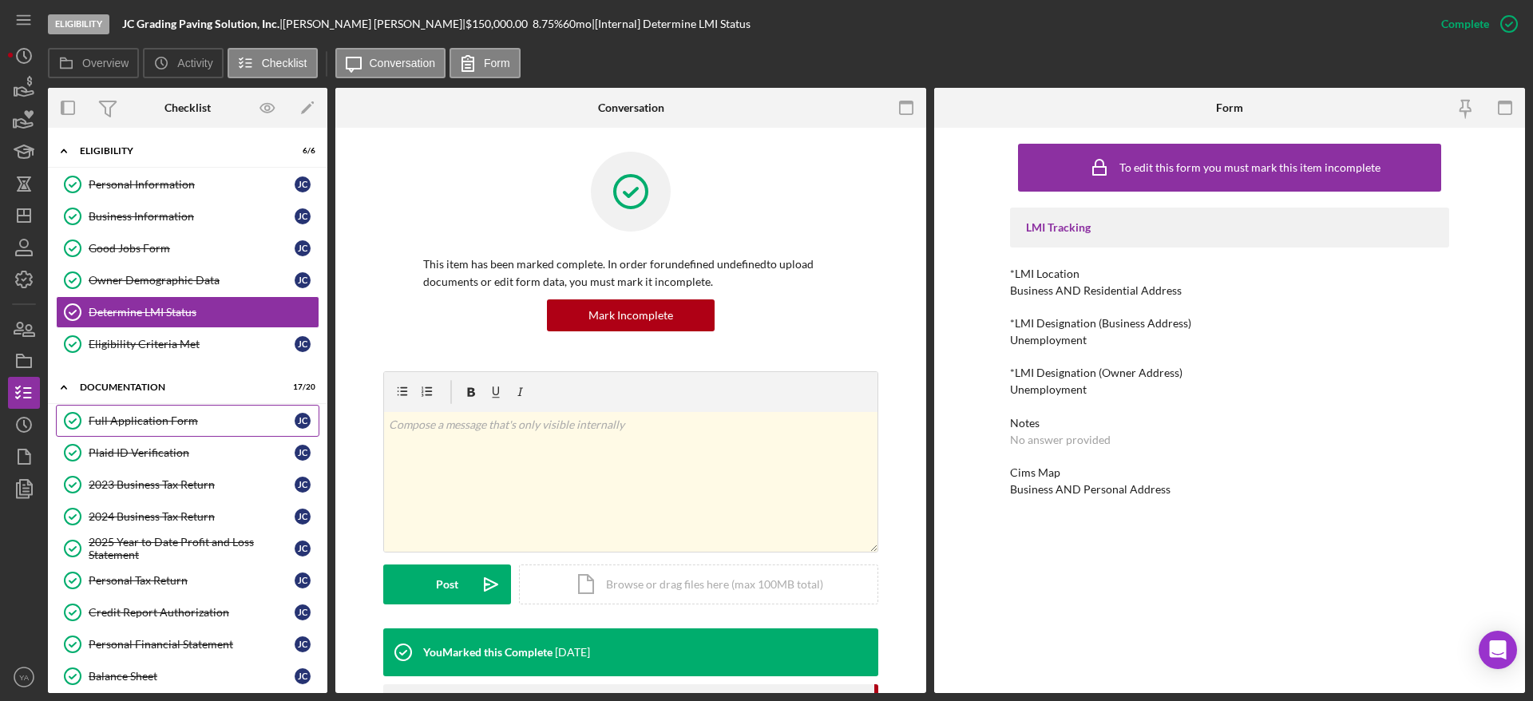
click at [165, 431] on link "Full Application Form Full Application Form J C" at bounding box center [187, 421] width 263 height 32
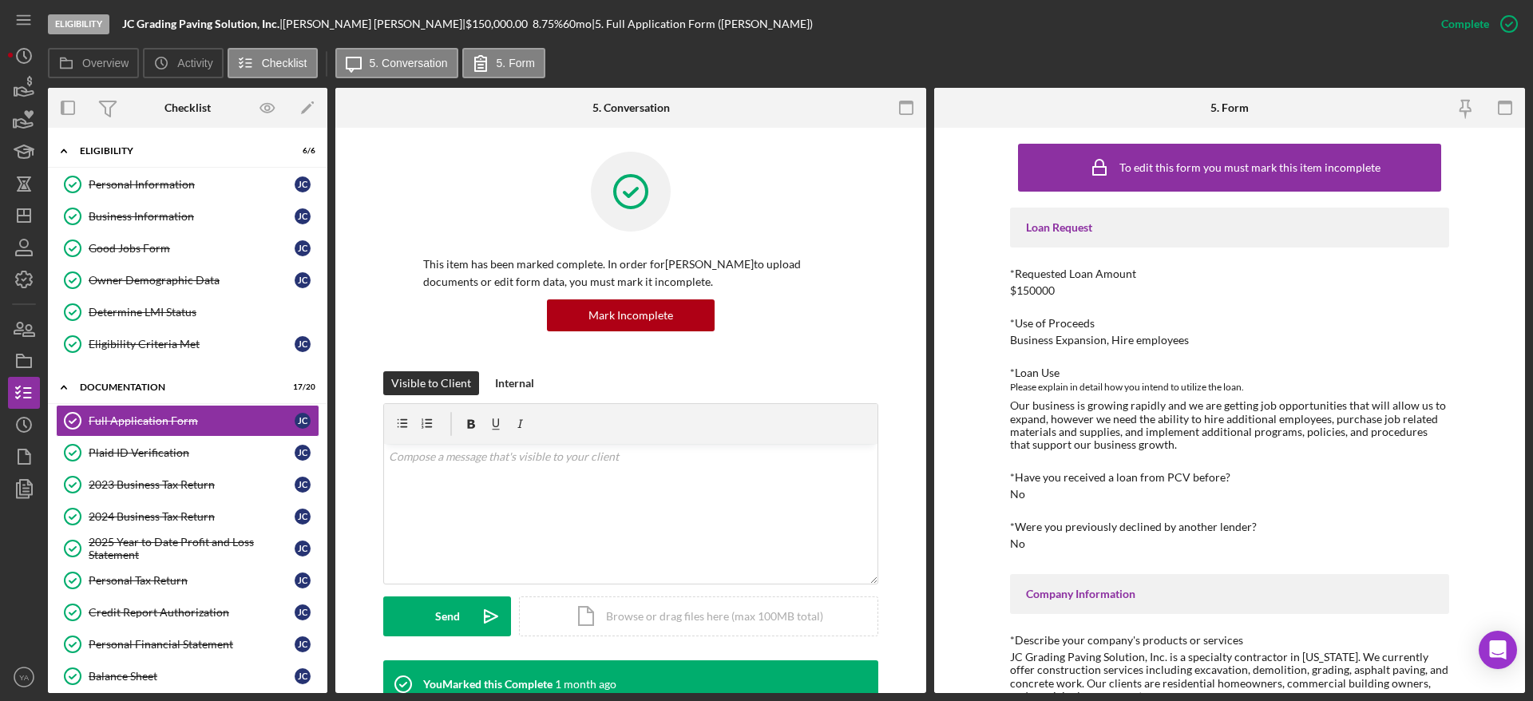
scroll to position [120, 0]
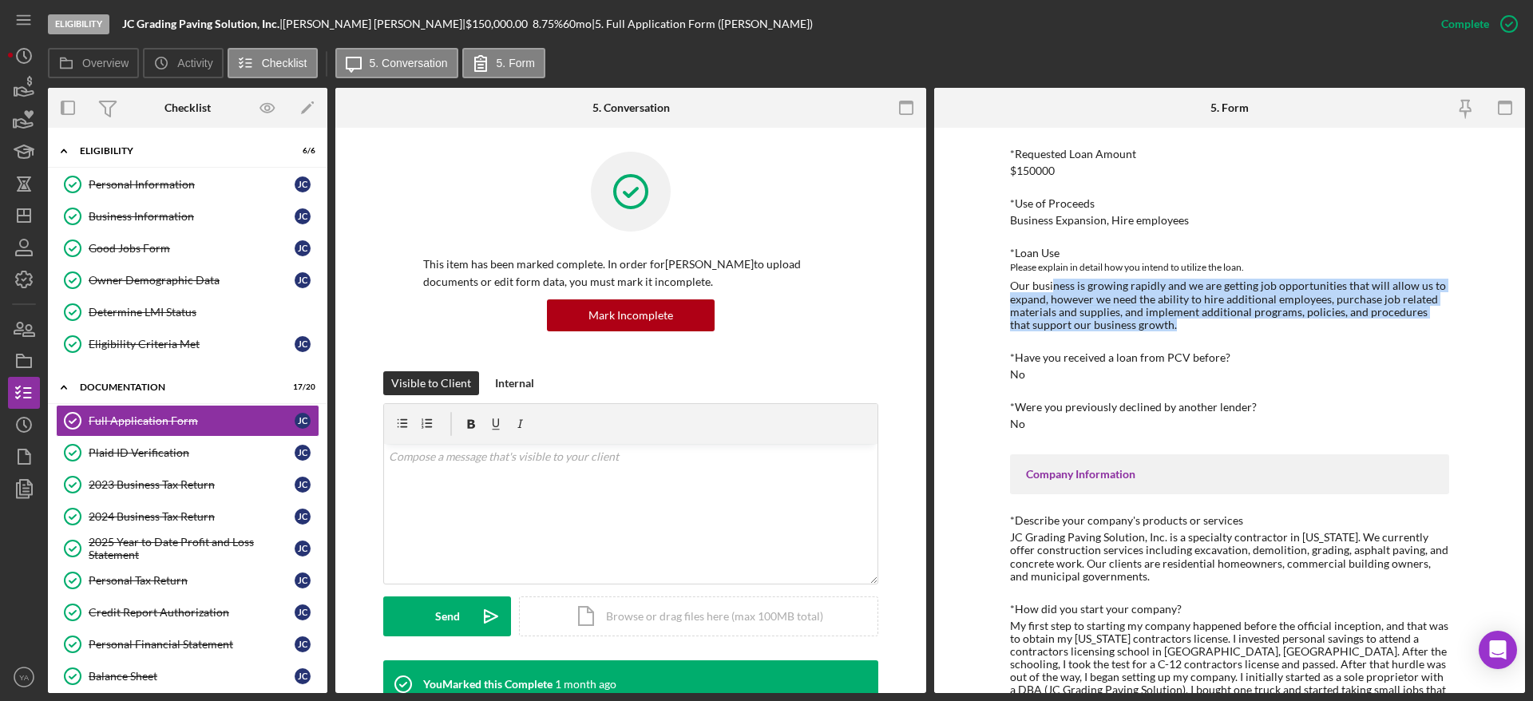
drag, startPoint x: 1052, startPoint y: 289, endPoint x: 1220, endPoint y: 319, distance: 170.3
click at [1220, 319] on div "Our business is growing rapidly and we are getting job opportunities that will …" at bounding box center [1229, 304] width 439 height 51
click at [1111, 323] on div "Our business is growing rapidly and we are getting job opportunities that will …" at bounding box center [1229, 304] width 439 height 51
drag, startPoint x: 1064, startPoint y: 290, endPoint x: 1340, endPoint y: 313, distance: 277.1
click at [1225, 313] on div "Our business is growing rapidly and we are getting job opportunities that will …" at bounding box center [1229, 304] width 439 height 51
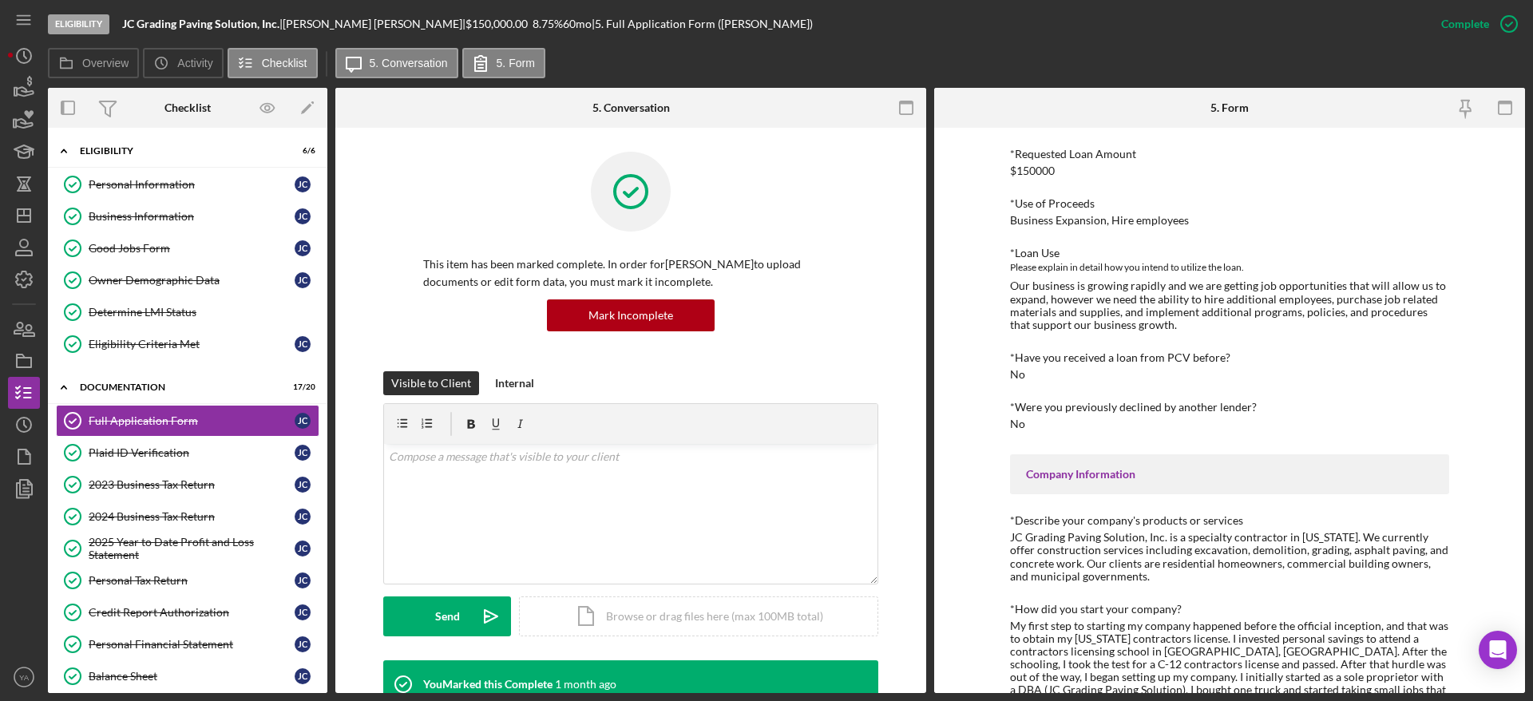
click at [1137, 320] on div "Our business is growing rapidly and we are getting job opportunities that will …" at bounding box center [1229, 304] width 439 height 51
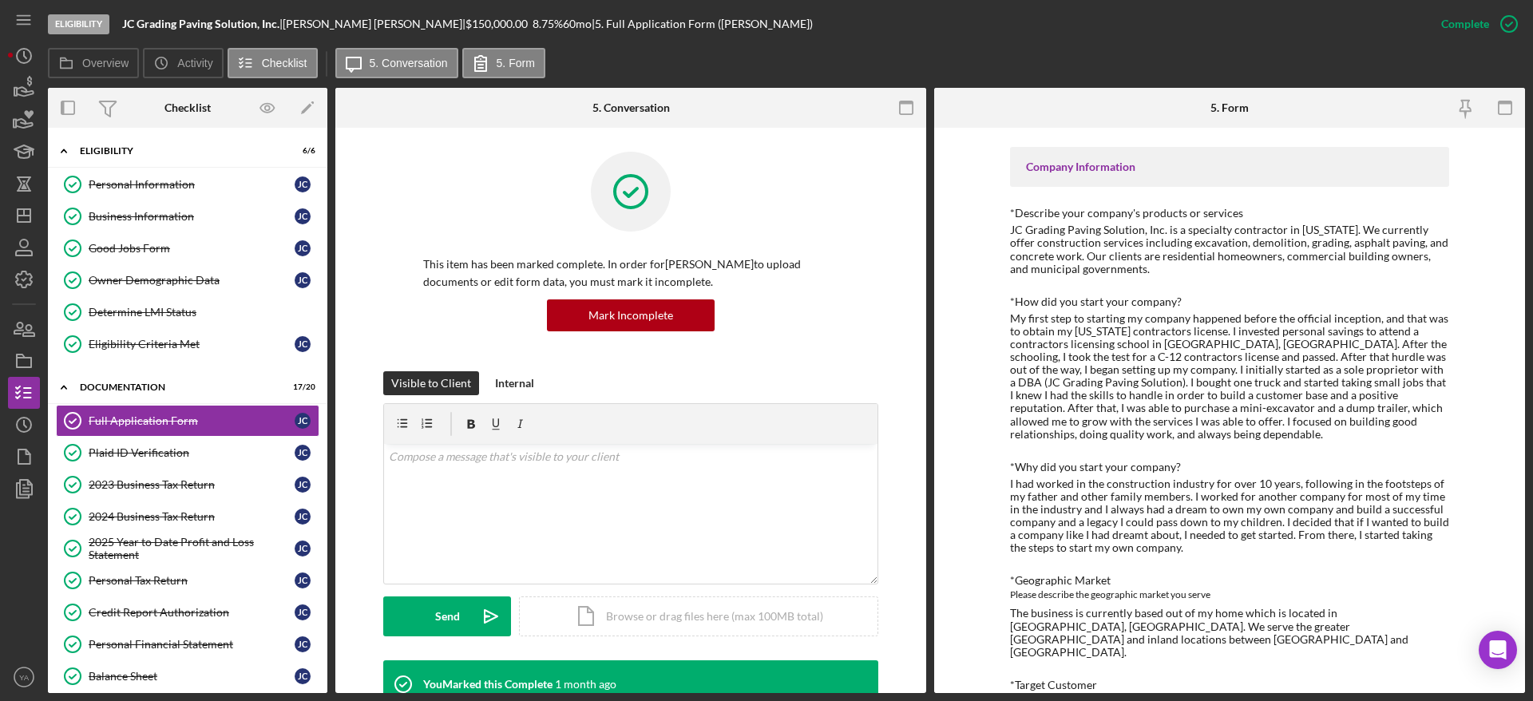
scroll to position [479, 0]
